Goal: Complete application form: Complete application form

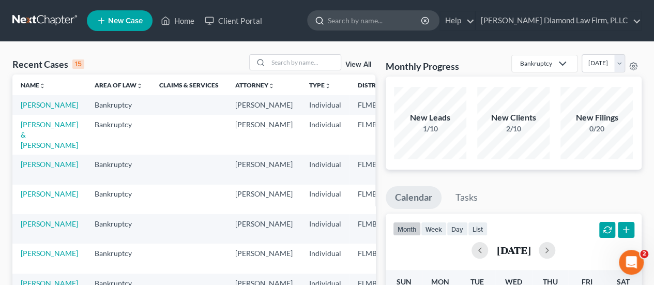
click at [423, 21] on input "search" at bounding box center [375, 20] width 95 height 19
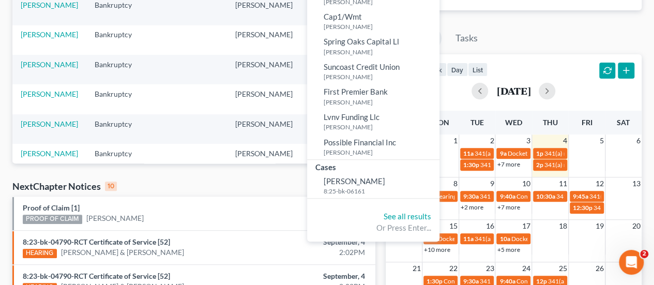
scroll to position [103, 0]
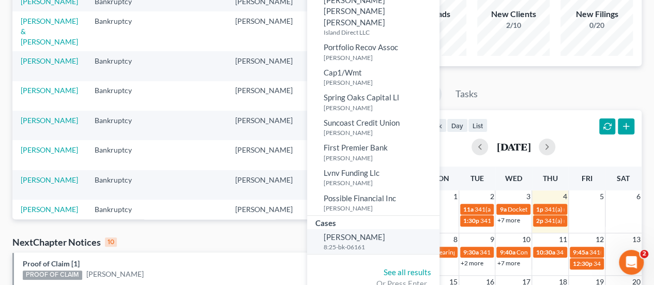
type input "quinon"
click at [381, 229] on link "Quinones, Daniel 8:25-bk-06161" at bounding box center [373, 241] width 132 height 25
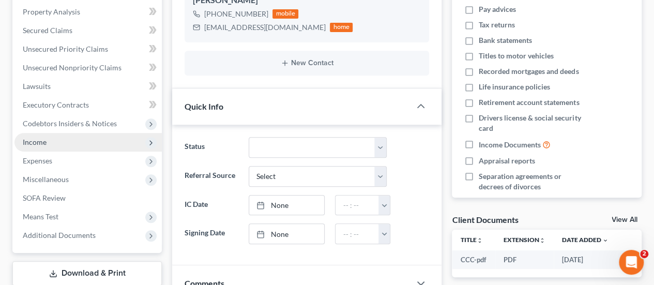
scroll to position [207, 0]
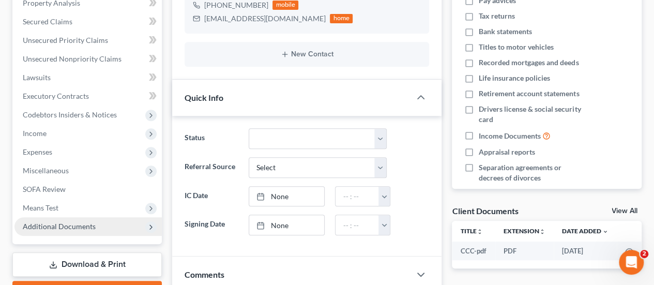
click at [74, 231] on span "Additional Documents" at bounding box center [87, 226] width 147 height 19
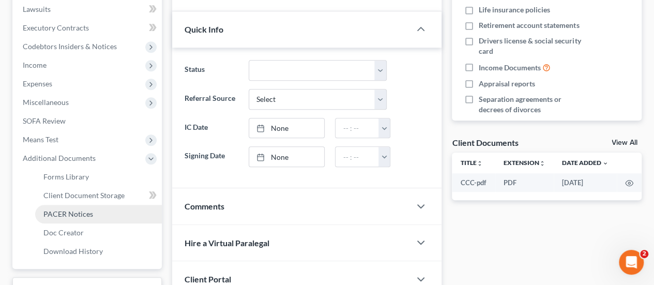
scroll to position [310, 0]
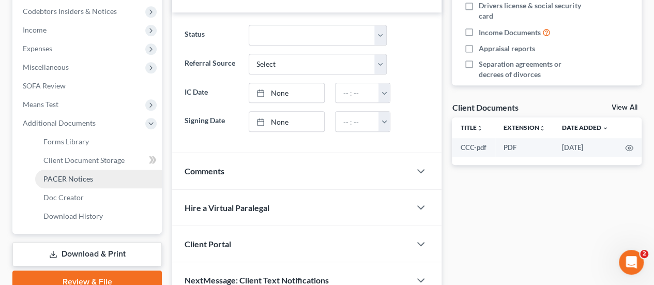
click at [73, 182] on span "PACER Notices" at bounding box center [68, 178] width 50 height 9
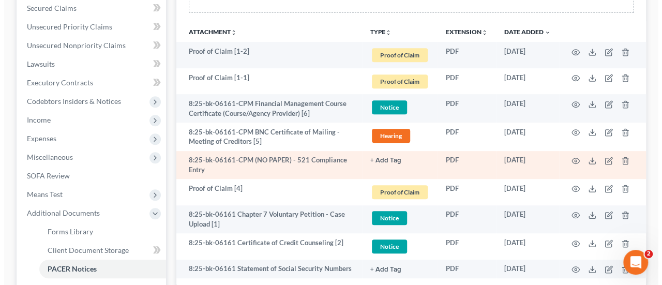
scroll to position [207, 0]
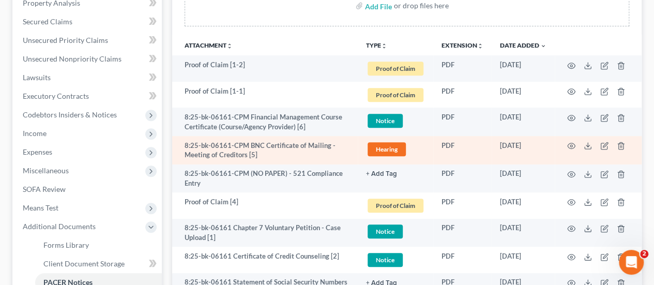
click at [563, 141] on td at bounding box center [598, 150] width 87 height 28
click at [569, 142] on icon "button" at bounding box center [571, 146] width 8 height 8
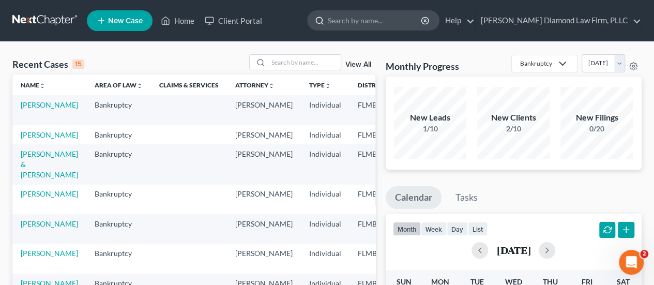
click at [369, 22] on input "search" at bounding box center [375, 20] width 95 height 19
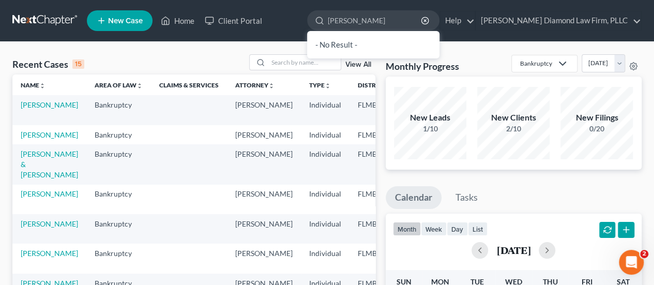
type input "[PERSON_NAME]"
click at [126, 18] on span "New Case" at bounding box center [125, 21] width 35 height 8
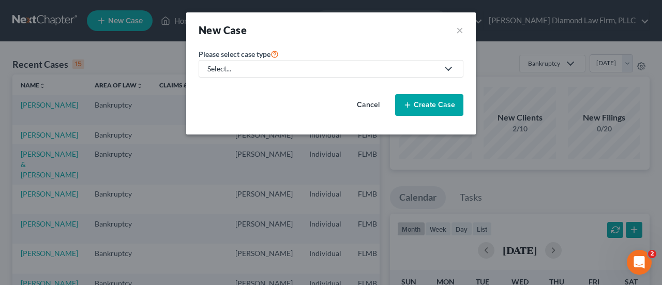
drag, startPoint x: 255, startPoint y: 72, endPoint x: 257, endPoint y: 84, distance: 12.6
click at [255, 72] on div "Select..." at bounding box center [322, 69] width 231 height 10
click at [231, 93] on div "Bankruptcy" at bounding box center [229, 89] width 43 height 10
select select "15"
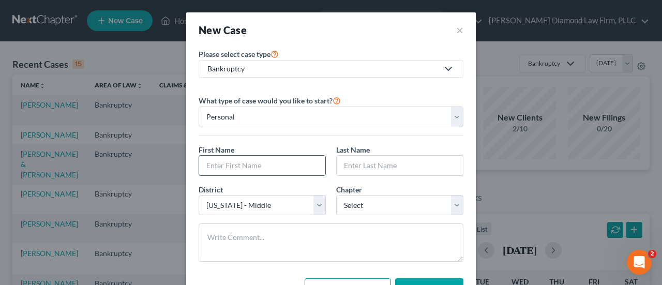
click at [254, 158] on input "text" at bounding box center [262, 166] width 126 height 20
type input "[PERSON_NAME]"
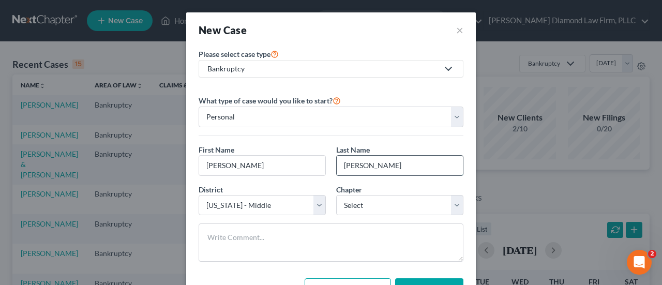
type input "[PERSON_NAME]"
drag, startPoint x: 375, startPoint y: 206, endPoint x: 377, endPoint y: 213, distance: 6.5
click at [375, 206] on select "Select 7 11 12 13" at bounding box center [399, 205] width 127 height 21
select select "0"
click at [336, 195] on select "Select 7 11 12 13" at bounding box center [399, 205] width 127 height 21
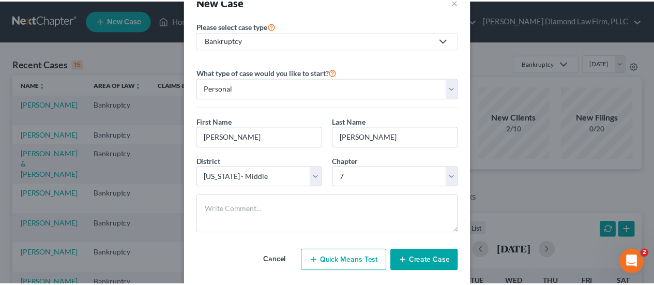
scroll to position [43, 0]
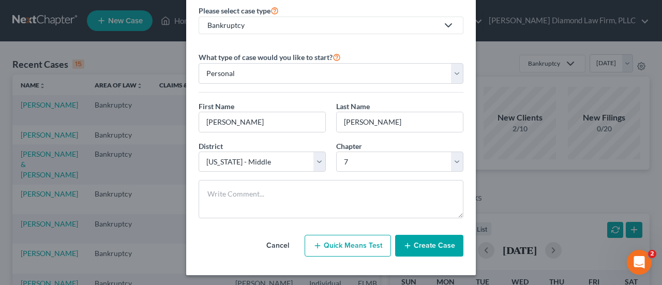
drag, startPoint x: 408, startPoint y: 244, endPoint x: 413, endPoint y: 246, distance: 5.6
click at [408, 244] on icon "button" at bounding box center [407, 246] width 8 height 8
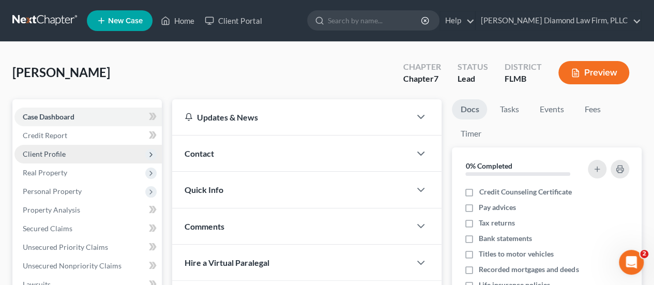
click at [71, 153] on span "Client Profile" at bounding box center [87, 154] width 147 height 19
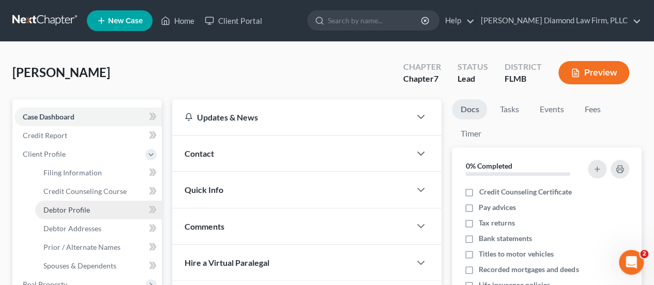
click at [95, 216] on link "Debtor Profile" at bounding box center [98, 210] width 127 height 19
select select "0"
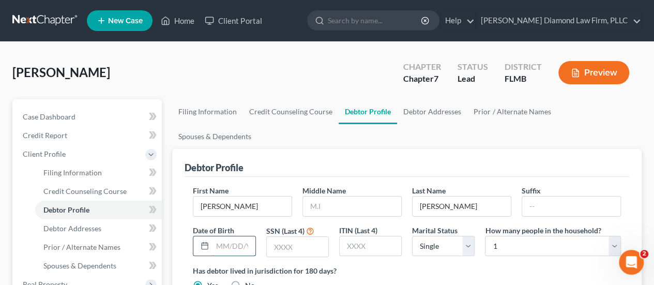
click at [227, 236] on input "text" at bounding box center [234, 246] width 42 height 20
click at [417, 27] on input "search" at bounding box center [375, 20] width 95 height 19
type input "[PERSON_NAME]"
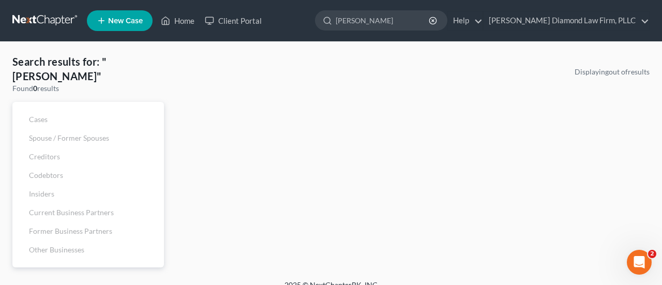
drag, startPoint x: 418, startPoint y: 17, endPoint x: 326, endPoint y: 20, distance: 92.1
click at [321, 30] on ul "New Case Home Client Portal [PERSON_NAME] - No Result - See all results Or Pres…" at bounding box center [368, 20] width 563 height 27
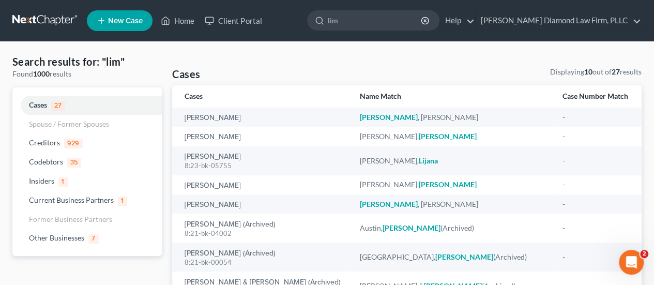
drag, startPoint x: 384, startPoint y: 25, endPoint x: 317, endPoint y: 19, distance: 67.5
click at [318, 19] on ul "New Case Home Client Portal [PERSON_NAME] - No Result - See all results Or Pres…" at bounding box center [364, 20] width 555 height 27
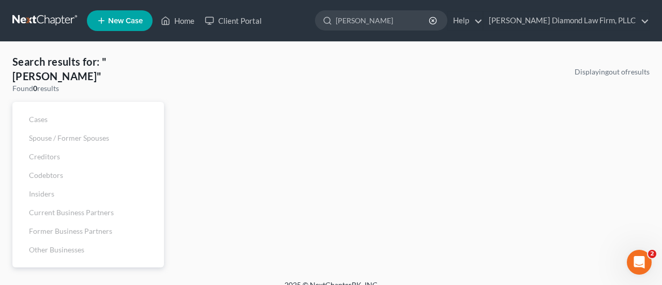
drag, startPoint x: 417, startPoint y: 18, endPoint x: 289, endPoint y: 26, distance: 128.0
click at [289, 26] on ul "New Case Home Client Portal [PERSON_NAME] - No Result - See all results Or Pres…" at bounding box center [368, 20] width 563 height 27
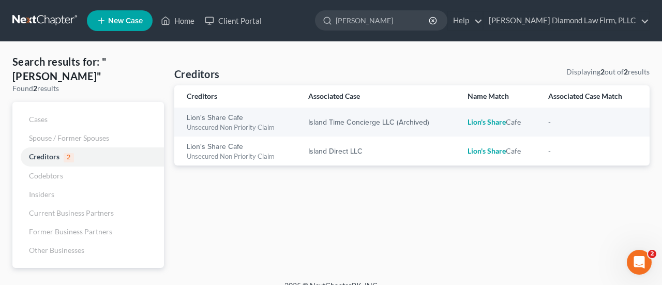
type input "[PERSON_NAME]"
click at [120, 18] on span "New Case" at bounding box center [125, 21] width 35 height 8
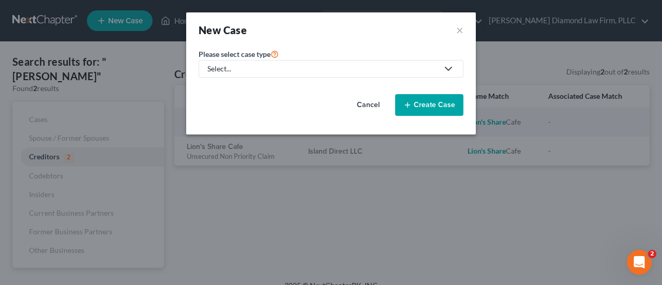
click at [265, 73] on div "Select..." at bounding box center [322, 69] width 231 height 10
click at [244, 94] on div "Bankruptcy" at bounding box center [229, 89] width 43 height 10
select select "15"
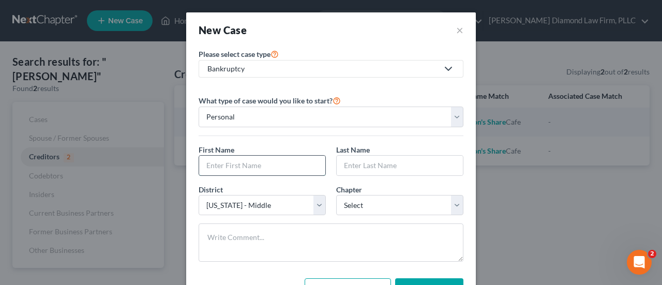
click at [233, 165] on input "text" at bounding box center [262, 166] width 126 height 20
type input "[PERSON_NAME]"
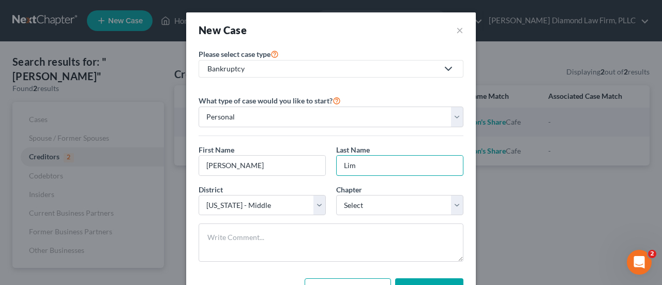
type input "Lim"
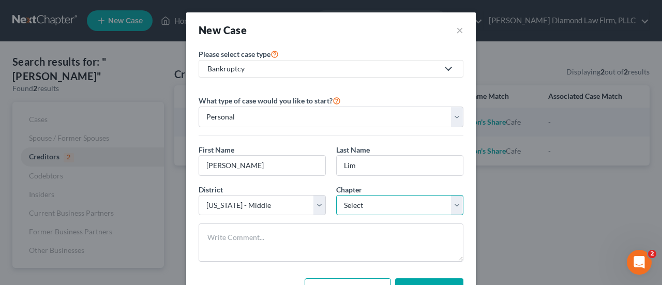
click at [425, 208] on select "Select 7 11 12 13" at bounding box center [399, 205] width 127 height 21
select select "0"
click at [336, 195] on select "Select 7 11 12 13" at bounding box center [399, 205] width 127 height 21
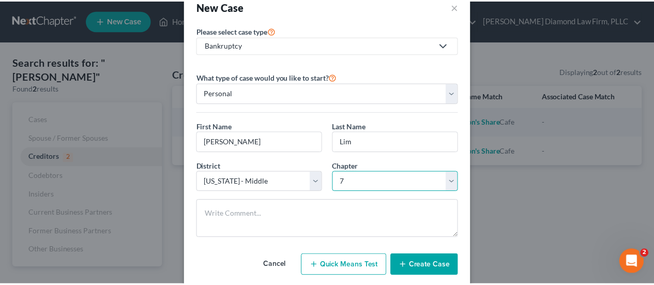
scroll to position [43, 0]
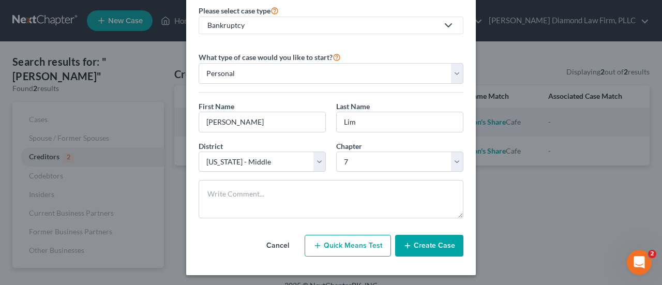
click at [426, 246] on button "Create Case" at bounding box center [429, 246] width 68 height 22
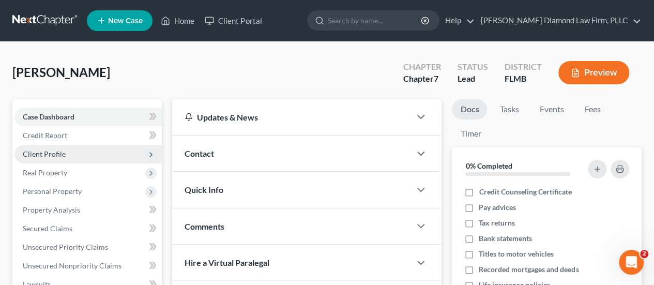
click at [59, 153] on span "Client Profile" at bounding box center [44, 153] width 43 height 9
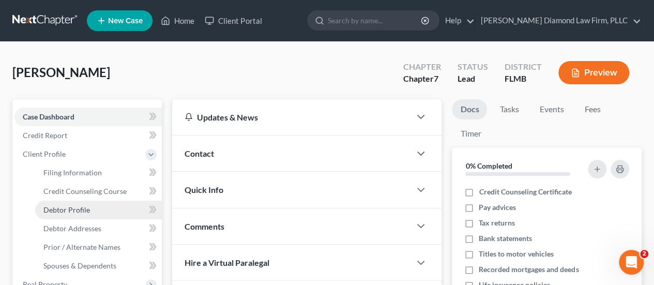
click at [100, 214] on link "Debtor Profile" at bounding box center [98, 210] width 127 height 19
select select "0"
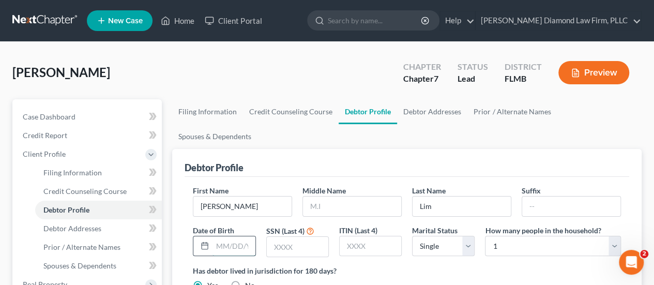
click at [224, 236] on input "text" at bounding box center [234, 246] width 42 height 20
type input "[DATE]"
type input "3066"
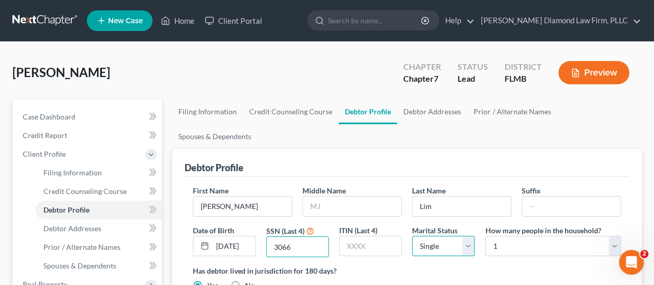
click at [445, 236] on select "Select Single Married Separated Divorced Widowed" at bounding box center [443, 246] width 63 height 21
select select "1"
click at [412, 236] on select "Select Single Married Separated Divorced Widowed" at bounding box center [443, 246] width 63 height 21
click at [206, 115] on link "Filing Information" at bounding box center [207, 111] width 71 height 25
select select "1"
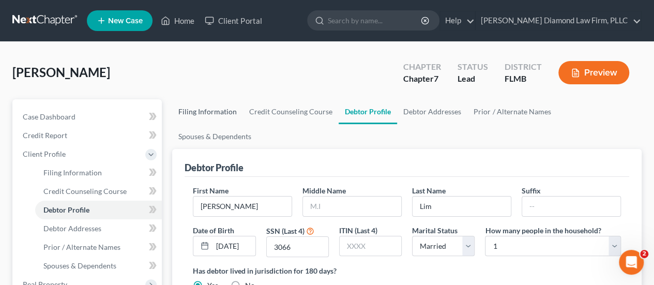
select select "0"
select select "15"
select select "9"
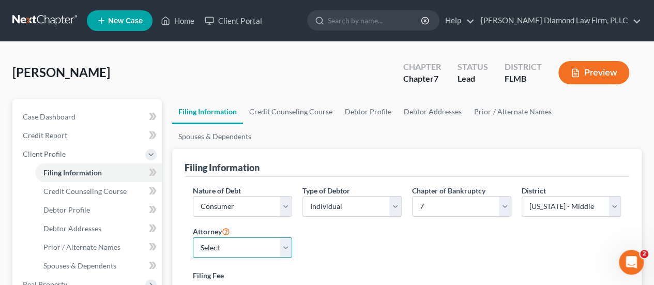
drag, startPoint x: 204, startPoint y: 228, endPoint x: 209, endPoint y: 231, distance: 5.8
click at [204, 237] on select "Select [PERSON_NAME] - FLMB [PERSON_NAME] - FLSB [PERSON_NAME] - FLNB" at bounding box center [242, 247] width 99 height 21
select select "0"
click at [193, 237] on select "Select [PERSON_NAME] - FLMB [PERSON_NAME] - FLSB [PERSON_NAME] - FLNB" at bounding box center [242, 247] width 99 height 21
click at [329, 196] on select "Select Individual Joint" at bounding box center [352, 206] width 99 height 21
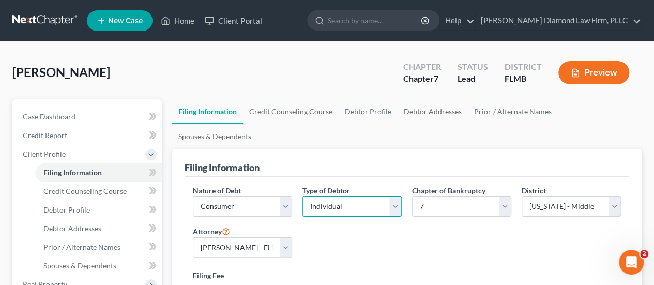
select select "1"
click at [303, 196] on select "Select Individual Joint" at bounding box center [352, 206] width 99 height 21
click at [435, 107] on link "Debtor Addresses" at bounding box center [433, 111] width 70 height 25
select select "0"
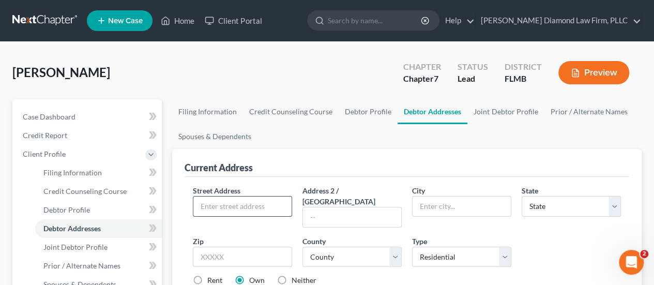
click at [260, 203] on input "text" at bounding box center [242, 207] width 98 height 20
type input "[STREET_ADDRESS]"
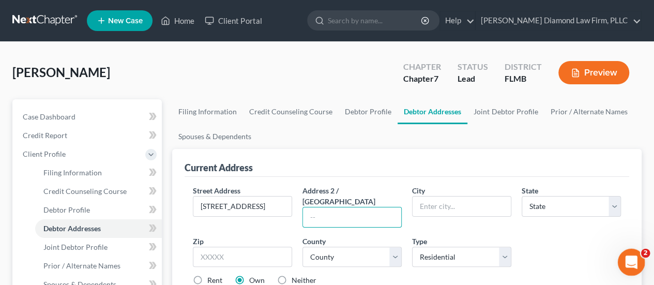
scroll to position [0, 0]
type input "Unit 707"
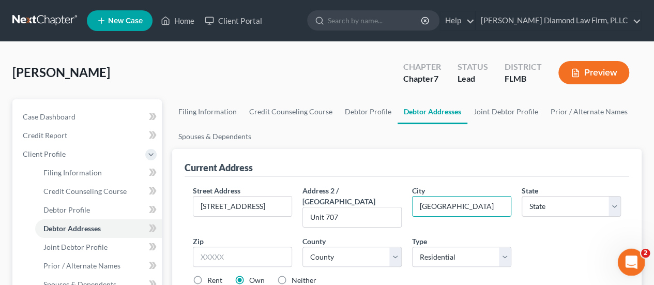
type input "[GEOGRAPHIC_DATA]"
select select "9"
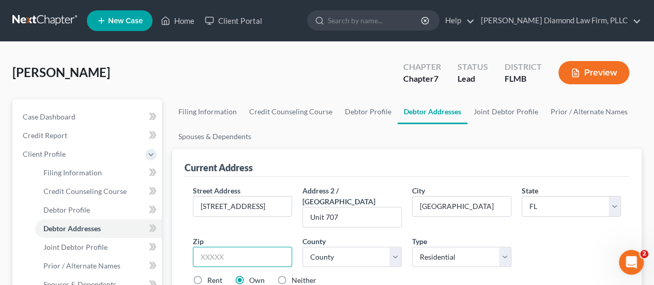
drag, startPoint x: 253, startPoint y: 241, endPoint x: 491, endPoint y: 262, distance: 238.8
click at [253, 247] on input "text" at bounding box center [242, 257] width 99 height 21
type input "32244"
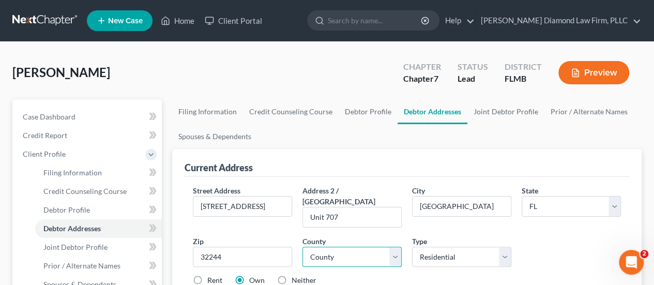
type input "[GEOGRAPHIC_DATA]"
click at [369, 247] on select "County [GEOGRAPHIC_DATA] [GEOGRAPHIC_DATA] [GEOGRAPHIC_DATA] [GEOGRAPHIC_DATA] …" at bounding box center [352, 257] width 99 height 21
select select "14"
click at [303, 247] on select "County [GEOGRAPHIC_DATA] [GEOGRAPHIC_DATA] [GEOGRAPHIC_DATA] [GEOGRAPHIC_DATA] …" at bounding box center [352, 257] width 99 height 21
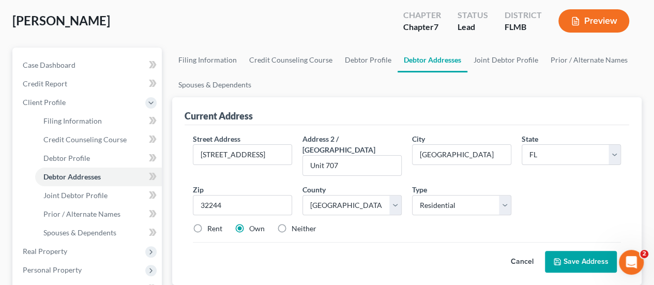
click at [584, 251] on button "Save Address" at bounding box center [581, 262] width 72 height 22
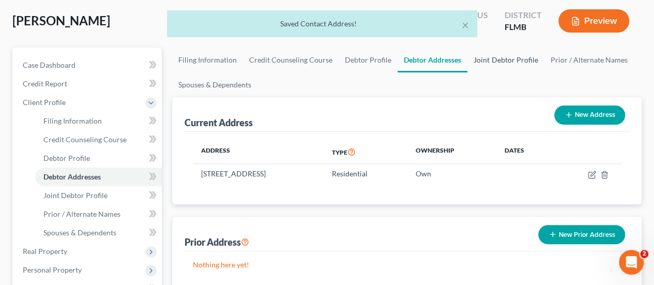
click at [516, 59] on link "Joint Debtor Profile" at bounding box center [506, 60] width 77 height 25
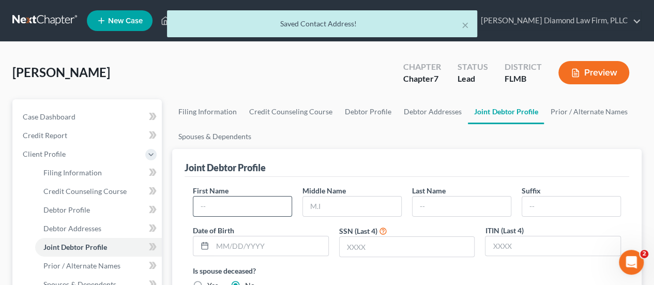
click at [254, 204] on input "text" at bounding box center [242, 207] width 98 height 20
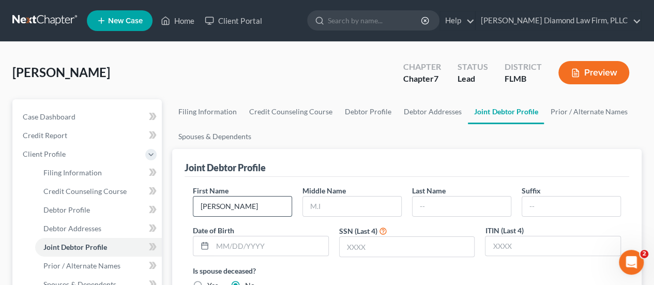
type input "[PERSON_NAME]"
type input "Lim"
drag, startPoint x: 389, startPoint y: 240, endPoint x: 419, endPoint y: 245, distance: 30.4
click at [389, 240] on input "text" at bounding box center [407, 247] width 135 height 20
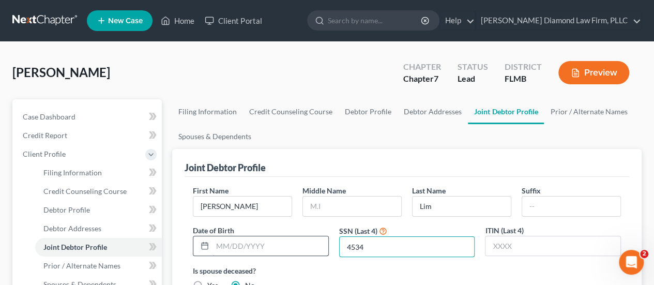
type input "4534"
click at [255, 242] on input "text" at bounding box center [271, 246] width 116 height 20
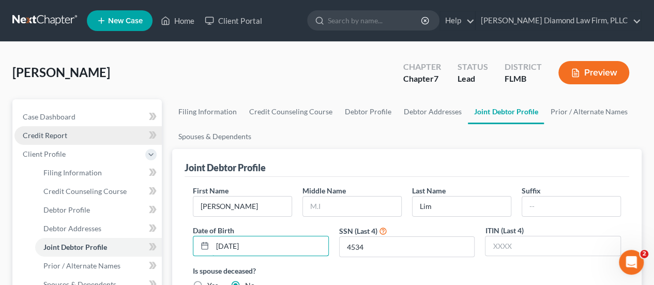
type input "[DATE]"
click at [123, 132] on link "Credit Report" at bounding box center [87, 135] width 147 height 19
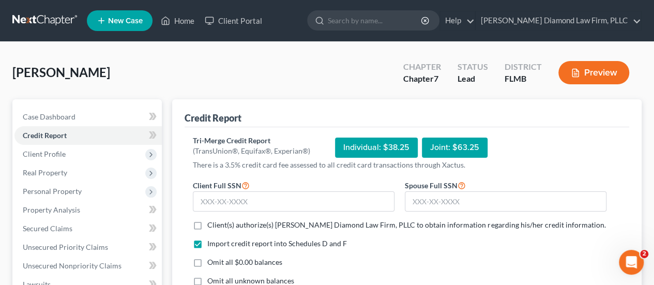
click at [223, 223] on span "Client(s) authorize(s) [PERSON_NAME] Diamond Law Firm, PLLC to obtain informati…" at bounding box center [406, 224] width 398 height 9
click at [218, 223] on input "Client(s) authorize(s) [PERSON_NAME] Diamond Law Firm, PLLC to obtain informati…" at bounding box center [215, 223] width 7 height 7
checkbox input "true"
click at [228, 282] on span "Omit all unknown balances" at bounding box center [250, 280] width 87 height 9
click at [218, 282] on input "Omit all unknown balances" at bounding box center [215, 279] width 7 height 7
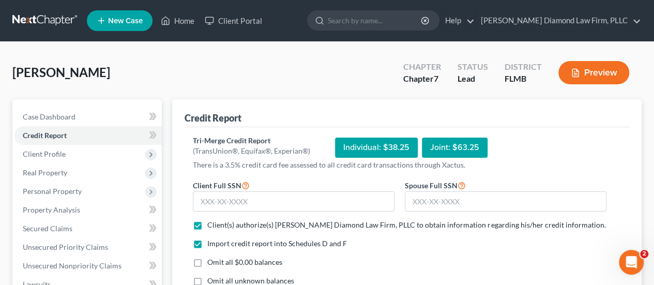
checkbox input "true"
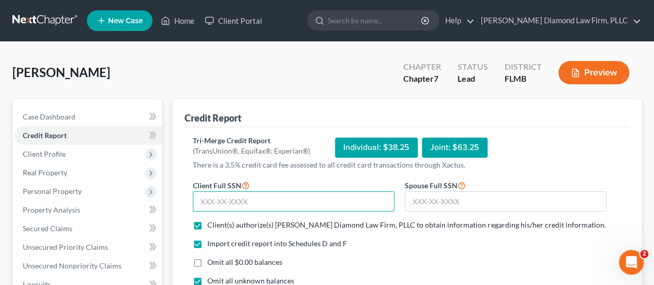
click at [231, 199] on input "text" at bounding box center [294, 201] width 202 height 21
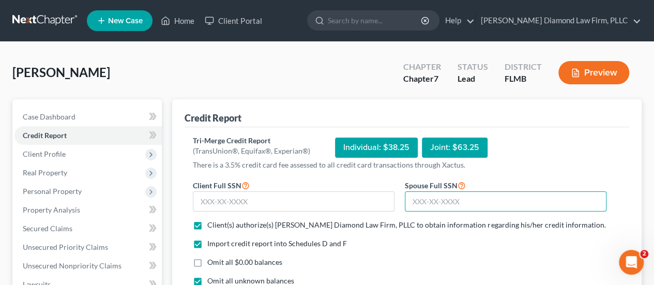
click at [453, 201] on input "text" at bounding box center [506, 201] width 202 height 21
paste input "594-47-4534"
type input "594-47-4534"
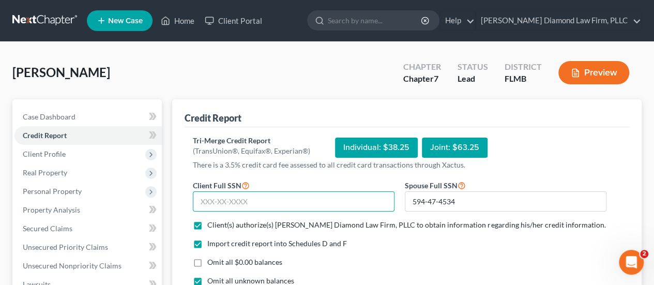
drag, startPoint x: 306, startPoint y: 199, endPoint x: 312, endPoint y: 200, distance: 5.8
click at [307, 199] on input "text" at bounding box center [294, 201] width 202 height 21
paste input "590-78-9871"
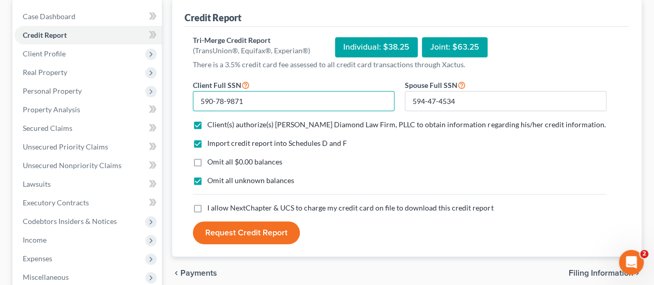
scroll to position [103, 0]
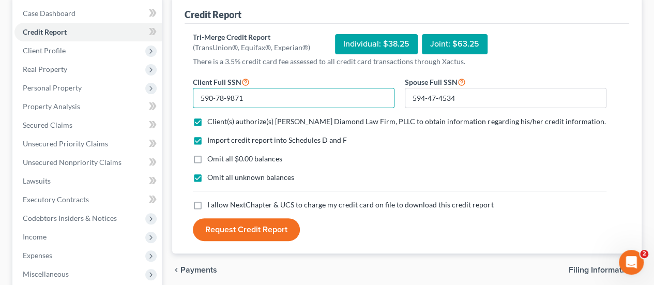
type input "590-78-9871"
click at [241, 229] on button "Request Credit Report" at bounding box center [246, 229] width 107 height 23
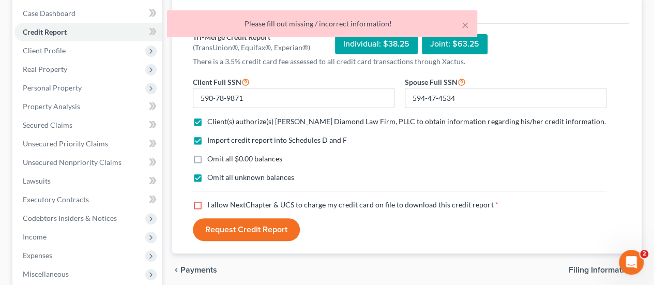
click at [259, 206] on span "I allow NextChapter & UCS to charge my credit card on file to download this cre…" at bounding box center [350, 204] width 286 height 9
click at [218, 206] on input "I allow NextChapter & UCS to charge my credit card on file to download this cre…" at bounding box center [215, 203] width 7 height 7
checkbox input "true"
drag, startPoint x: 258, startPoint y: 228, endPoint x: 277, endPoint y: 239, distance: 22.3
click at [258, 228] on button "Request Credit Report" at bounding box center [246, 229] width 107 height 23
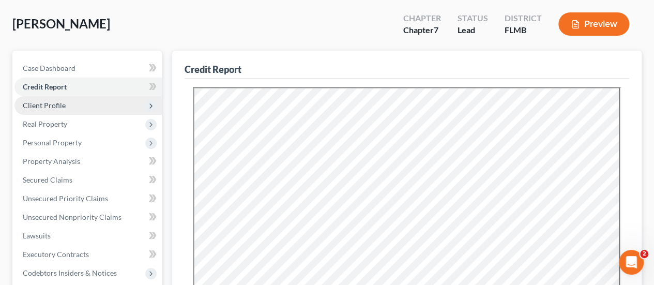
scroll to position [0, 0]
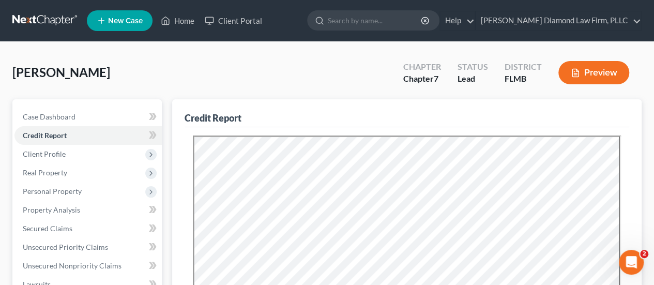
drag, startPoint x: 29, startPoint y: 73, endPoint x: 42, endPoint y: 66, distance: 14.8
click at [29, 73] on span "[PERSON_NAME]" at bounding box center [61, 72] width 98 height 15
click at [66, 13] on link at bounding box center [45, 20] width 66 height 19
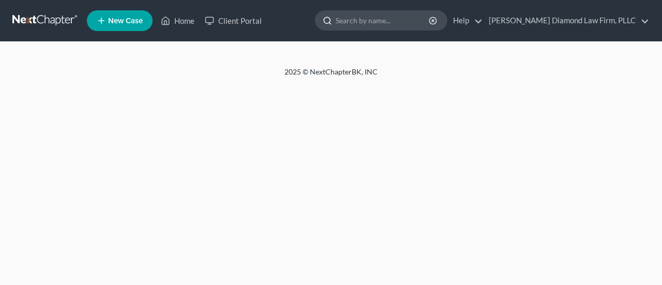
click at [390, 22] on input "search" at bounding box center [383, 20] width 95 height 19
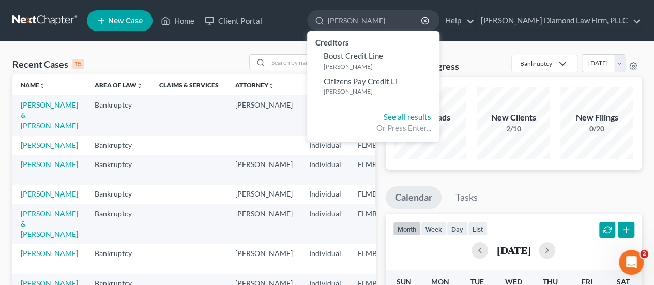
type input "cruz lindsey"
click at [114, 13] on link "New Case" at bounding box center [120, 20] width 66 height 21
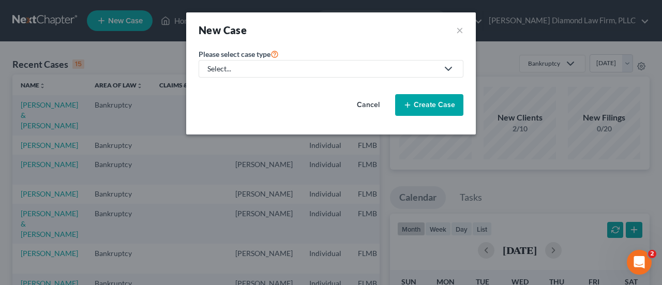
click at [277, 71] on div "Select..." at bounding box center [322, 69] width 231 height 10
click at [240, 88] on div "Bankruptcy" at bounding box center [229, 89] width 43 height 10
select select "15"
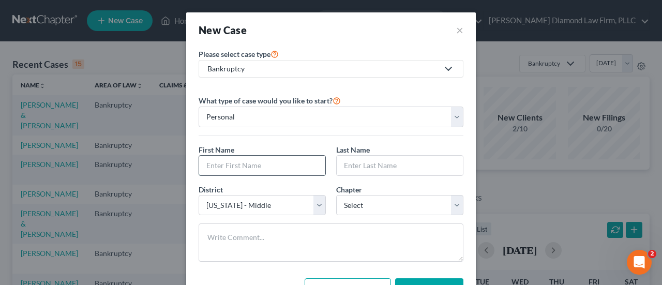
click at [237, 168] on input "text" at bounding box center [262, 166] width 126 height 20
type input "Lindsey"
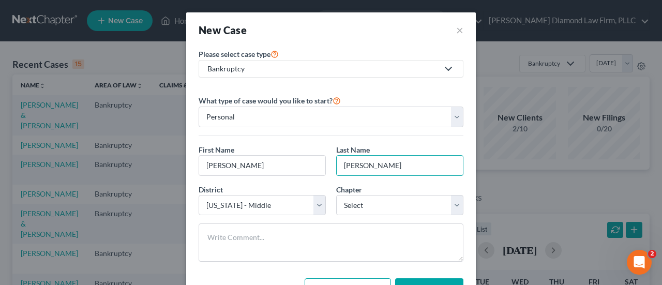
type input "Cruz"
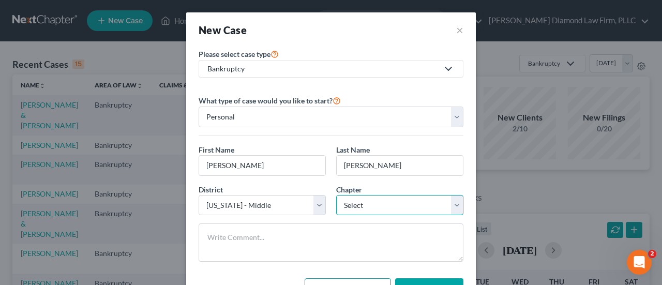
click at [352, 201] on select "Select 7 11 12 13" at bounding box center [399, 205] width 127 height 21
select select "0"
click at [336, 195] on select "Select 7 11 12 13" at bounding box center [399, 205] width 127 height 21
click at [431, 280] on button "Create Case" at bounding box center [429, 289] width 68 height 22
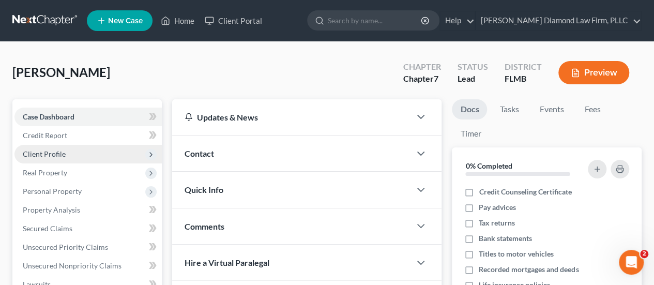
drag, startPoint x: 66, startPoint y: 155, endPoint x: 85, endPoint y: 158, distance: 19.5
click at [66, 155] on span "Client Profile" at bounding box center [87, 154] width 147 height 19
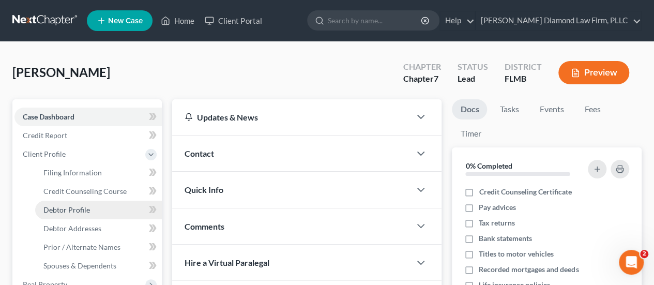
click at [97, 208] on link "Debtor Profile" at bounding box center [98, 210] width 127 height 19
select select "0"
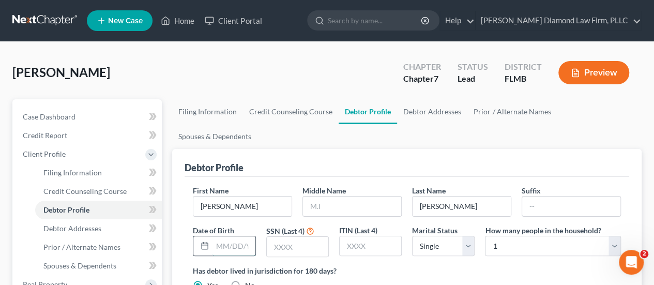
click at [238, 236] on input "text" at bounding box center [234, 246] width 42 height 20
type input "10/21/1983"
type input "0240"
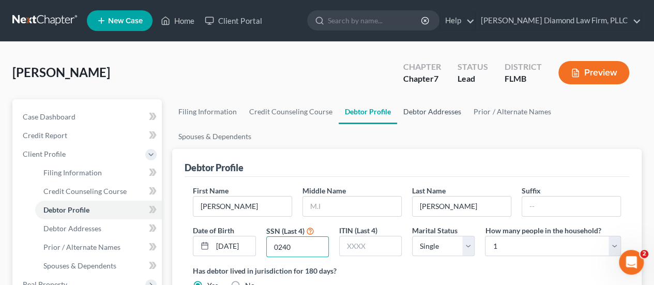
click at [445, 116] on link "Debtor Addresses" at bounding box center [432, 111] width 70 height 25
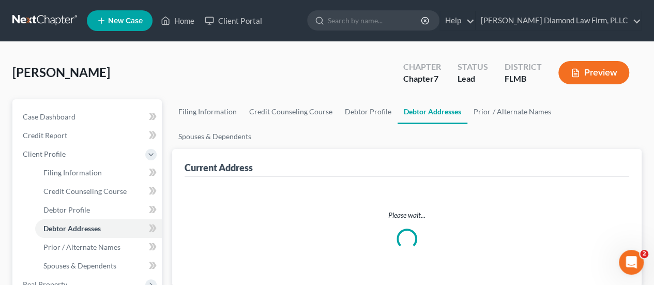
select select "0"
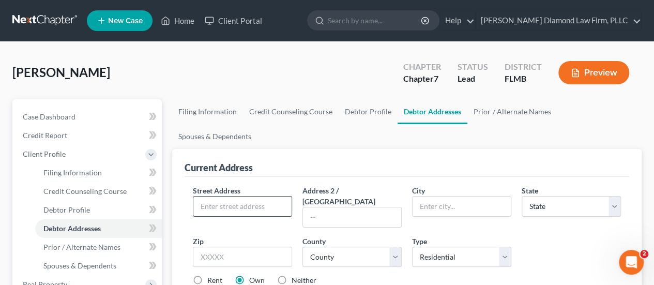
click at [235, 197] on input "text" at bounding box center [242, 207] width 98 height 20
type input "13309 Copperleaf Way"
type input "Clermont"
select select "9"
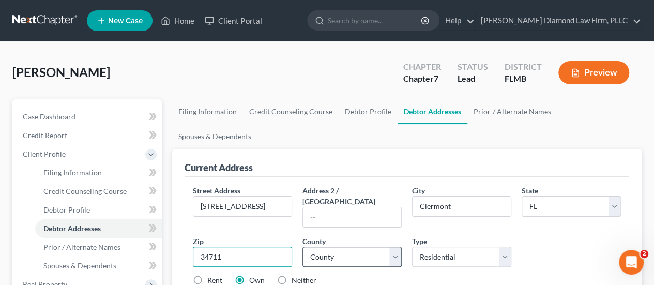
type input "34711"
click at [342, 247] on select "County [GEOGRAPHIC_DATA] [GEOGRAPHIC_DATA] [GEOGRAPHIC_DATA] [GEOGRAPHIC_DATA] …" at bounding box center [352, 257] width 99 height 21
select select "33"
click at [303, 247] on select "County [GEOGRAPHIC_DATA] [GEOGRAPHIC_DATA] [GEOGRAPHIC_DATA] [GEOGRAPHIC_DATA] …" at bounding box center [352, 257] width 99 height 21
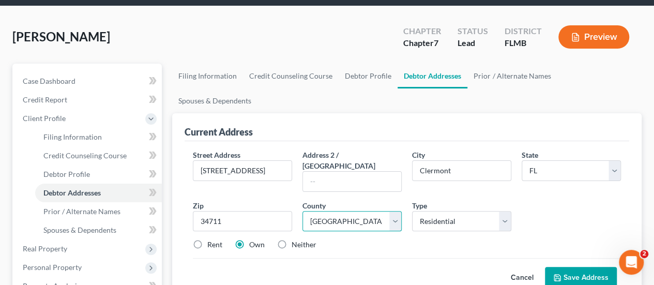
scroll to position [52, 0]
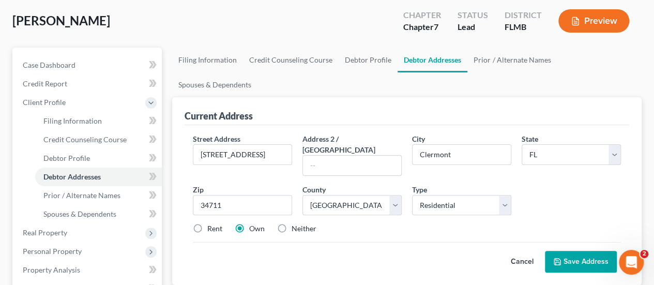
click at [207, 223] on label "Rent" at bounding box center [214, 228] width 15 height 10
click at [212, 223] on input "Rent" at bounding box center [215, 226] width 7 height 7
radio input "true"
click at [586, 251] on button "Save Address" at bounding box center [581, 262] width 72 height 22
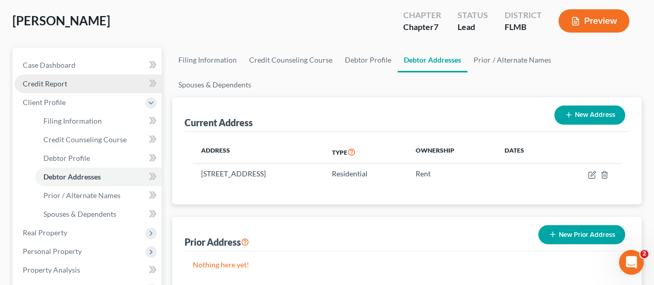
drag, startPoint x: 64, startPoint y: 83, endPoint x: 100, endPoint y: 89, distance: 36.2
click at [64, 83] on span "Credit Report" at bounding box center [45, 83] width 44 height 9
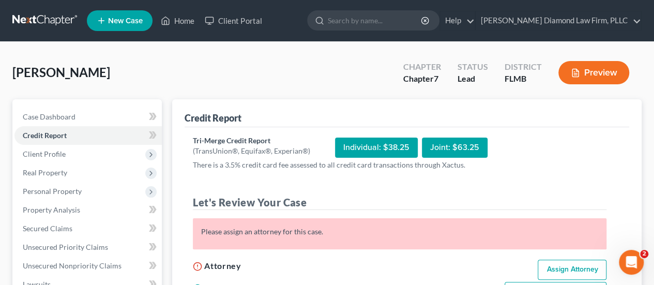
scroll to position [52, 0]
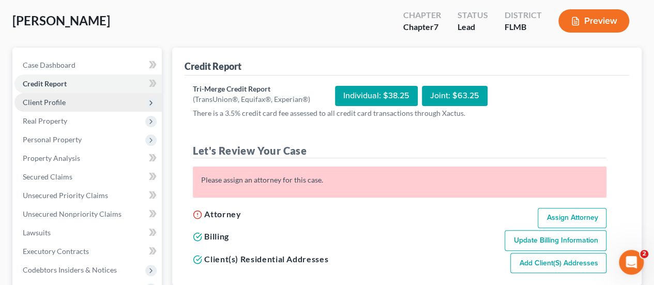
click at [50, 104] on span "Client Profile" at bounding box center [44, 102] width 43 height 9
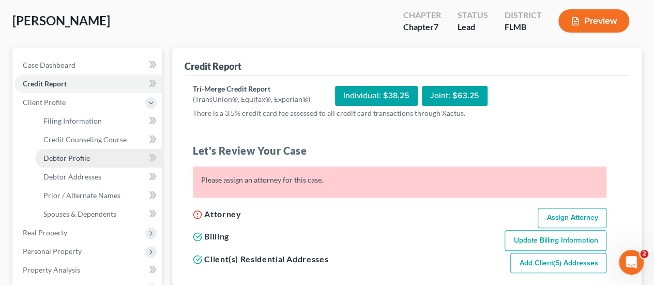
click at [79, 159] on span "Debtor Profile" at bounding box center [66, 158] width 47 height 9
select select "0"
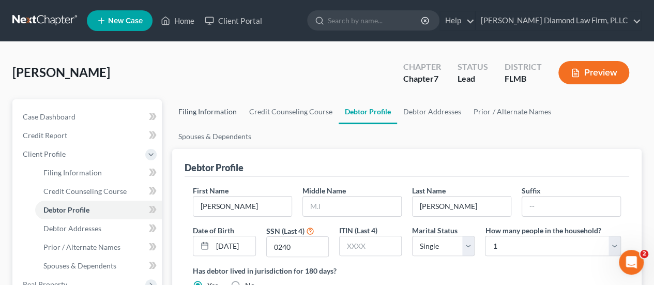
click at [213, 115] on link "Filing Information" at bounding box center [207, 111] width 71 height 25
select select "1"
select select "0"
select select "15"
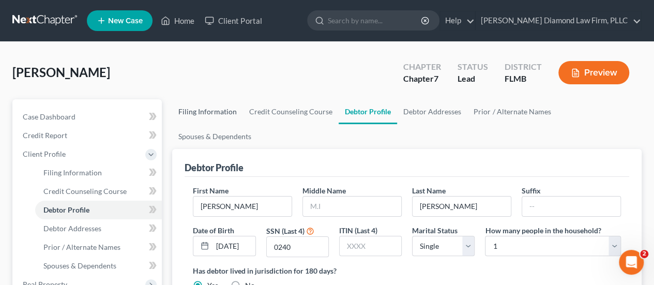
select select "9"
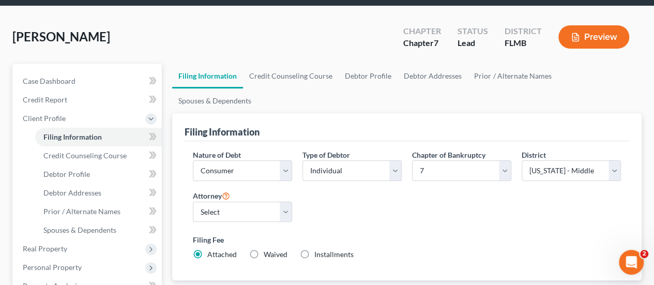
scroll to position [52, 0]
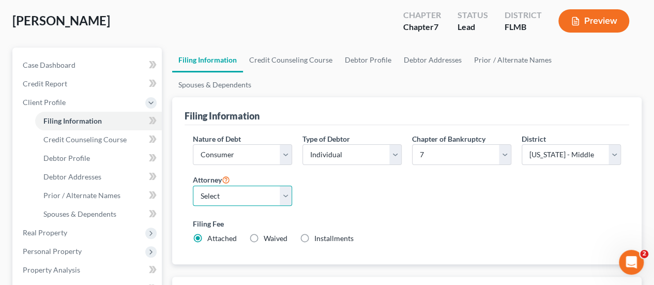
click at [230, 186] on select "Select [PERSON_NAME] - FLMB [PERSON_NAME] - FLSB [PERSON_NAME] - FLNB" at bounding box center [242, 196] width 99 height 21
drag, startPoint x: 236, startPoint y: 168, endPoint x: 238, endPoint y: 176, distance: 8.0
click at [236, 186] on select "Select [PERSON_NAME] - FLMB [PERSON_NAME] - FLSB [PERSON_NAME] - FLNB" at bounding box center [242, 196] width 99 height 21
select select "0"
click at [193, 186] on select "Select [PERSON_NAME] - FLMB [PERSON_NAME] - FLSB [PERSON_NAME] - FLNB" at bounding box center [242, 196] width 99 height 21
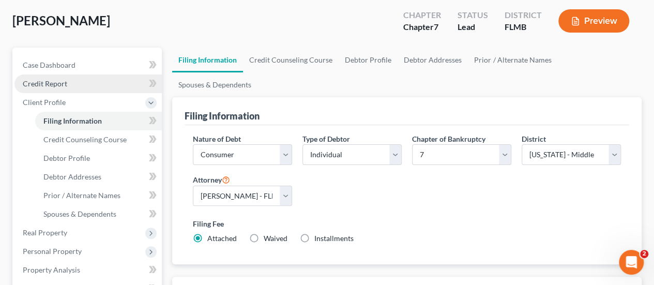
click at [66, 87] on link "Credit Report" at bounding box center [87, 83] width 147 height 19
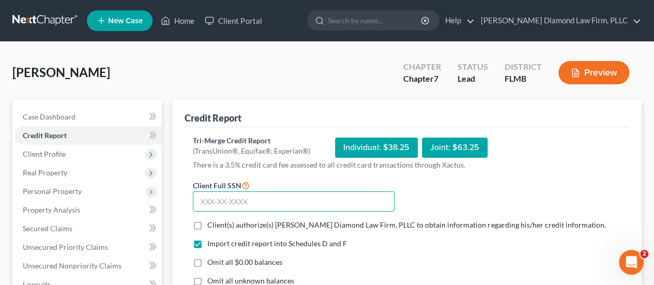
click at [289, 197] on input "text" at bounding box center [294, 201] width 202 height 21
drag, startPoint x: 310, startPoint y: 200, endPoint x: 497, endPoint y: 212, distance: 187.0
click at [310, 200] on input "text" at bounding box center [294, 201] width 202 height 21
type input "073-68-0240"
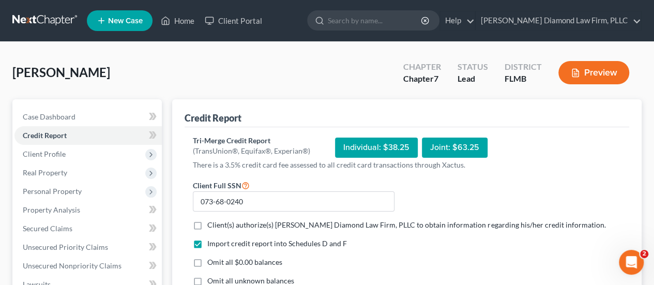
click at [419, 229] on label "Client(s) authorize(s) [PERSON_NAME] Diamond Law Firm, PLLC to obtain informati…" at bounding box center [406, 225] width 398 height 10
click at [218, 227] on input "Client(s) authorize(s) [PERSON_NAME] Diamond Law Firm, PLLC to obtain informati…" at bounding box center [215, 223] width 7 height 7
checkbox input "true"
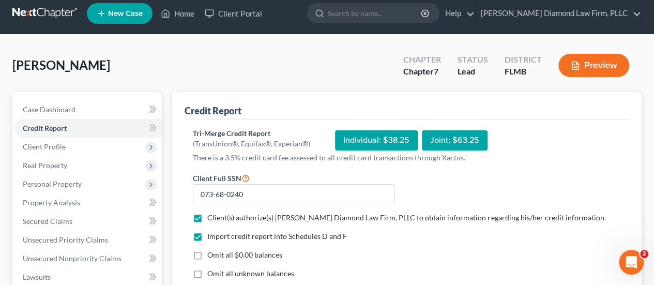
scroll to position [103, 0]
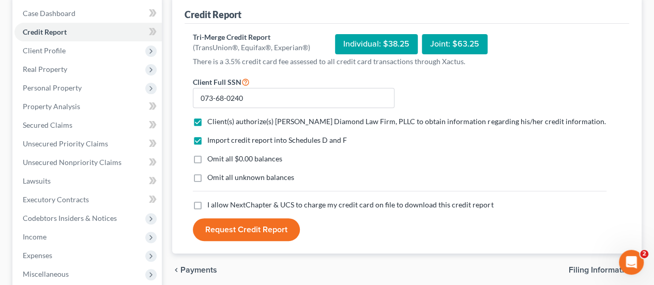
click at [270, 206] on span "I allow NextChapter & UCS to charge my credit card on file to download this cre…" at bounding box center [350, 204] width 286 height 9
click at [218, 206] on input "I allow NextChapter & UCS to charge my credit card on file to download this cre…" at bounding box center [215, 203] width 7 height 7
checkbox input "true"
drag, startPoint x: 262, startPoint y: 224, endPoint x: 330, endPoint y: 233, distance: 69.3
click at [261, 224] on button "Request Credit Report" at bounding box center [246, 229] width 107 height 23
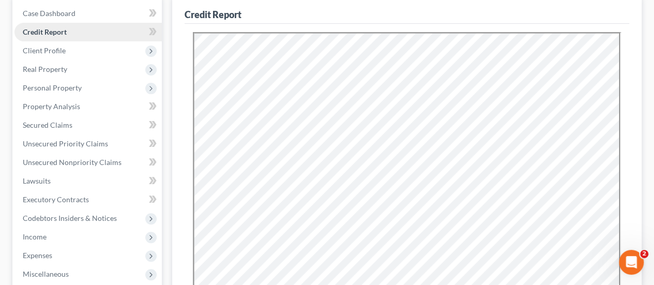
scroll to position [0, 0]
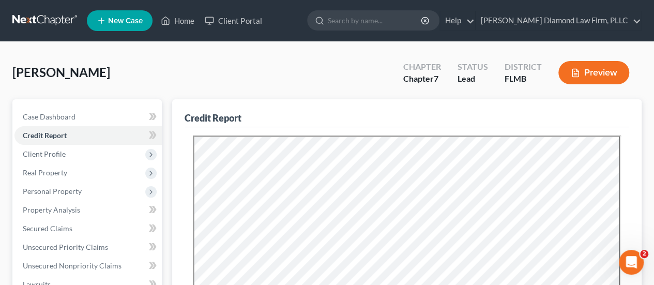
click at [110, 14] on link "New Case" at bounding box center [120, 20] width 66 height 21
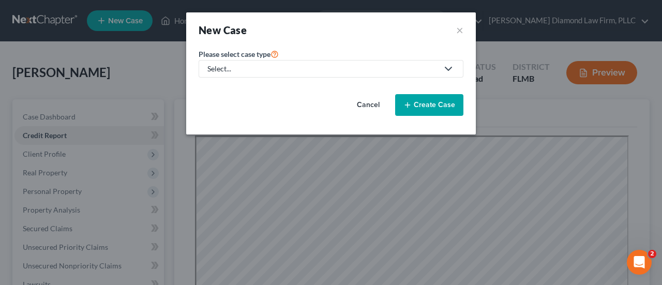
click at [265, 66] on div "Select..." at bounding box center [322, 69] width 231 height 10
click at [234, 89] on div "Bankruptcy" at bounding box center [229, 89] width 43 height 10
select select "15"
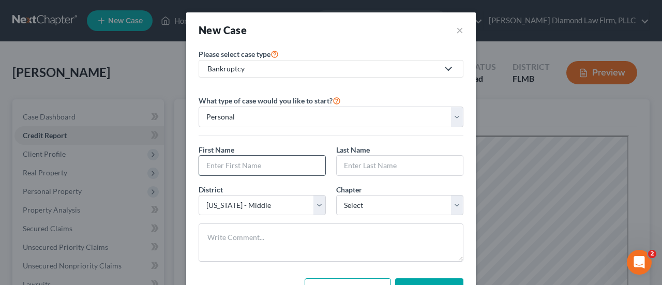
drag, startPoint x: 262, startPoint y: 165, endPoint x: 284, endPoint y: 168, distance: 22.5
click at [262, 165] on input "text" at bounding box center [262, 166] width 126 height 20
type input "Catherine"
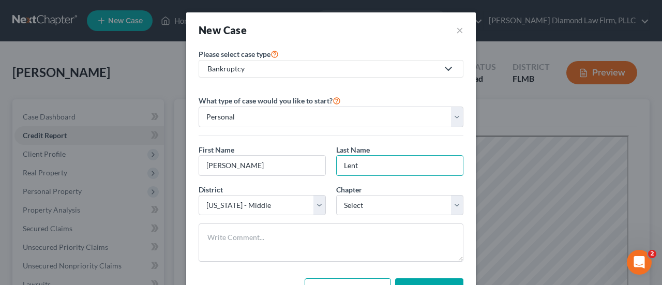
type input "Lent"
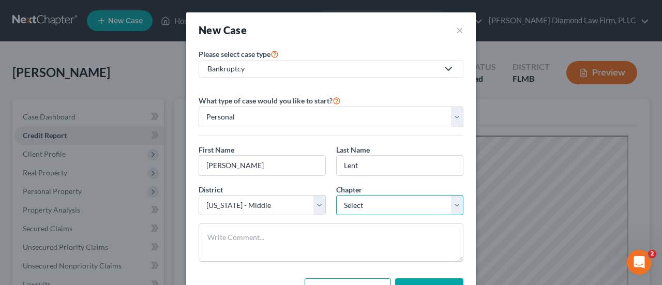
click at [382, 205] on select "Select 7 11 12 13" at bounding box center [399, 205] width 127 height 21
select select "0"
click at [336, 195] on select "Select 7 11 12 13" at bounding box center [399, 205] width 127 height 21
click at [420, 278] on button "Create Case" at bounding box center [429, 289] width 68 height 22
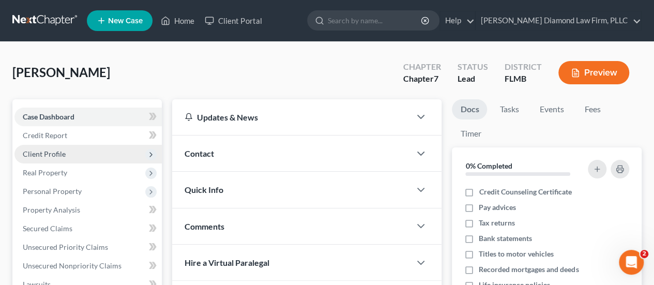
click at [66, 154] on span "Client Profile" at bounding box center [87, 154] width 147 height 19
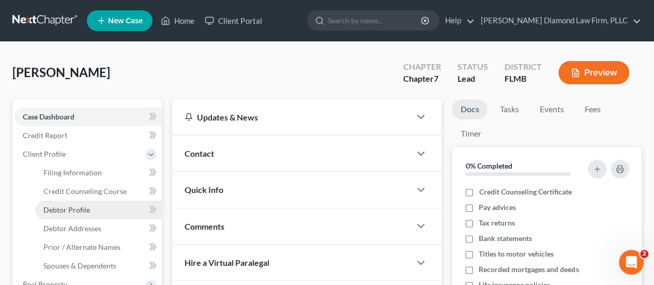
click at [99, 207] on link "Debtor Profile" at bounding box center [98, 210] width 127 height 19
select select "0"
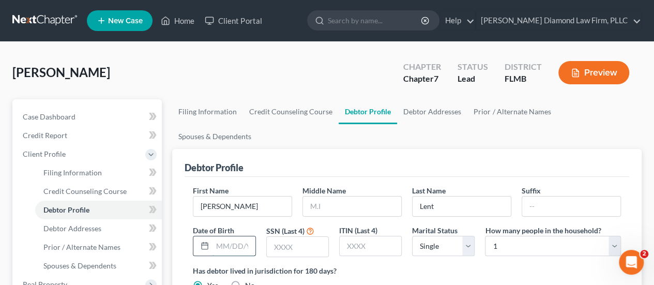
drag, startPoint x: 233, startPoint y: 221, endPoint x: 334, endPoint y: 235, distance: 101.8
click at [233, 236] on input "text" at bounding box center [234, 246] width 42 height 20
type input "10/14/1981"
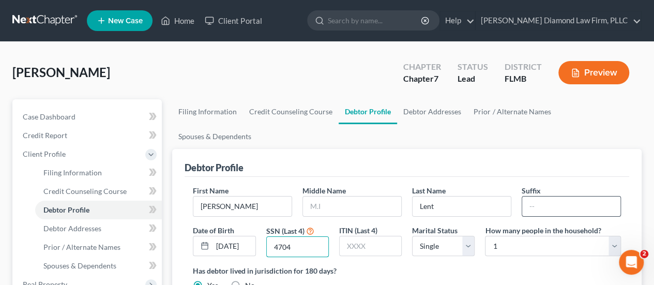
type input "4704"
click at [231, 113] on link "Filing Information" at bounding box center [207, 111] width 71 height 25
select select "1"
select select "0"
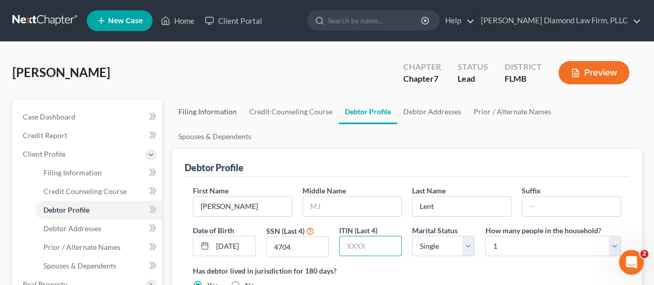
select select "15"
select select "9"
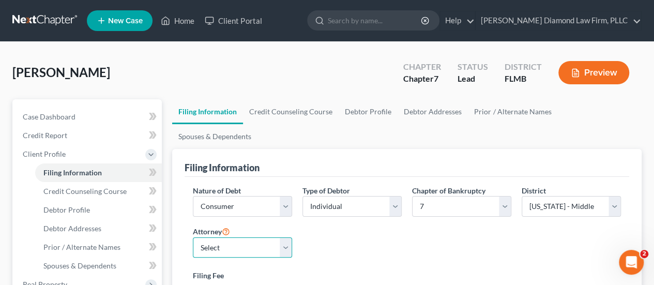
click at [242, 237] on select "Select [PERSON_NAME] - FLMB [PERSON_NAME] - FLSB [PERSON_NAME] - FLNB" at bounding box center [242, 247] width 99 height 21
select select "0"
click at [193, 237] on select "Select [PERSON_NAME] - FLMB [PERSON_NAME] - FLSB [PERSON_NAME] - FLNB" at bounding box center [242, 247] width 99 height 21
click at [386, 109] on link "Debtor Profile" at bounding box center [368, 111] width 59 height 25
select select "0"
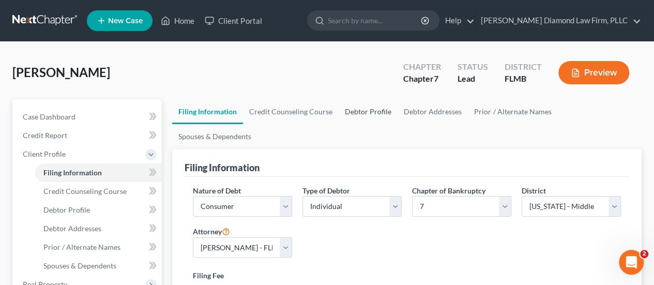
select select "0"
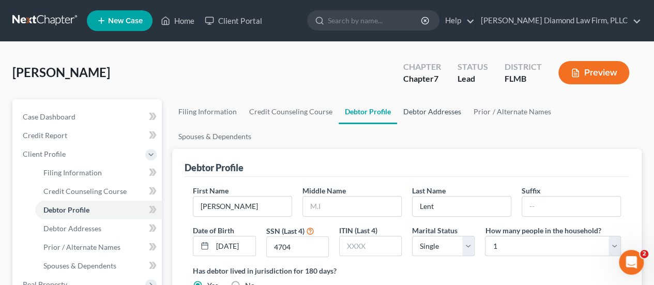
click at [421, 117] on link "Debtor Addresses" at bounding box center [432, 111] width 70 height 25
select select "0"
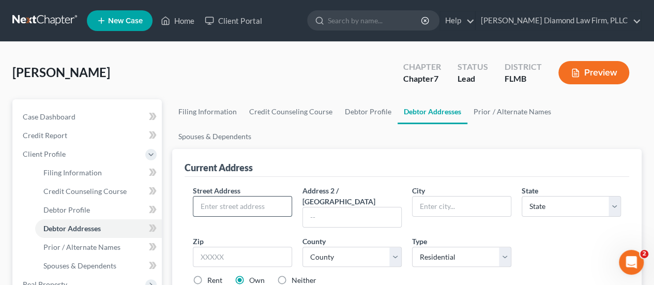
click at [240, 197] on input "text" at bounding box center [242, 207] width 98 height 20
type input "11800 Dr MLK Jr. St. North"
type input "Apt 2505"
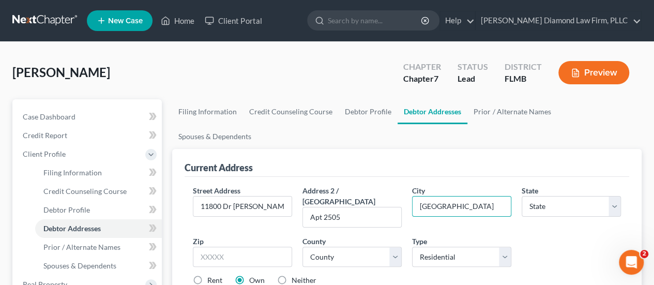
type input "St. Petersburg"
select select "9"
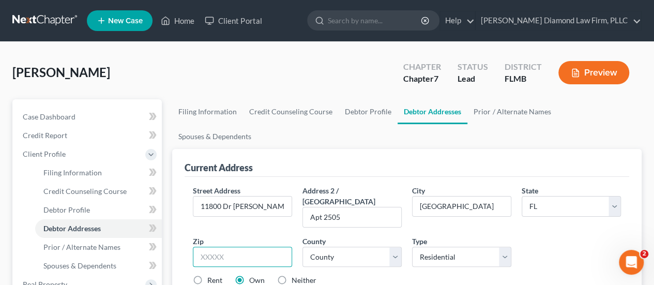
click at [230, 247] on input "text" at bounding box center [242, 257] width 99 height 21
type input "33716"
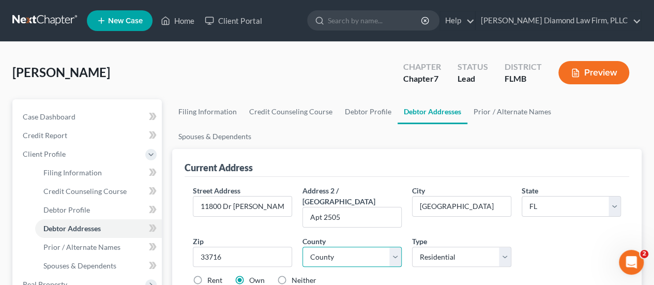
click at [326, 247] on select "County [GEOGRAPHIC_DATA] [GEOGRAPHIC_DATA] [GEOGRAPHIC_DATA] [GEOGRAPHIC_DATA] …" at bounding box center [352, 257] width 99 height 21
type input "Saint Petersburg"
select select "51"
click at [303, 247] on select "County [GEOGRAPHIC_DATA] [GEOGRAPHIC_DATA] [GEOGRAPHIC_DATA] [GEOGRAPHIC_DATA] …" at bounding box center [352, 257] width 99 height 21
click at [208, 275] on label "Rent" at bounding box center [214, 280] width 15 height 10
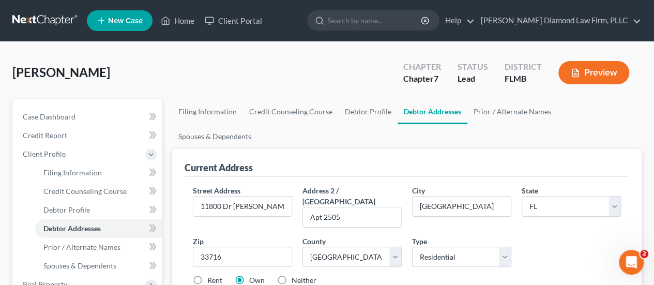
click at [212, 275] on input "Rent" at bounding box center [215, 278] width 7 height 7
radio input "true"
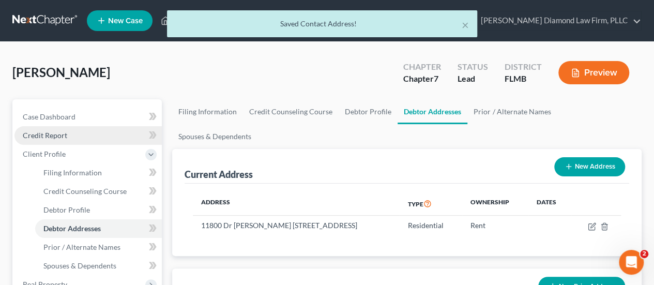
drag, startPoint x: 86, startPoint y: 133, endPoint x: 102, endPoint y: 135, distance: 15.7
click at [86, 133] on link "Credit Report" at bounding box center [87, 135] width 147 height 19
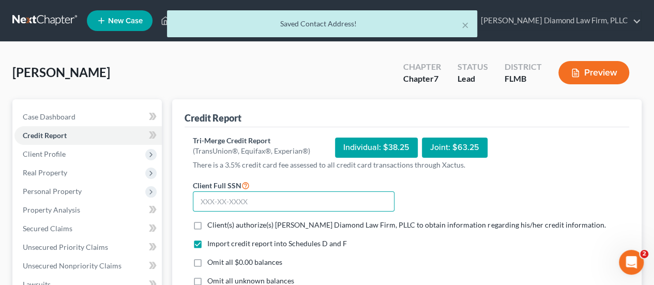
drag, startPoint x: 252, startPoint y: 203, endPoint x: 544, endPoint y: 241, distance: 293.6
click at [252, 203] on input "text" at bounding box center [294, 201] width 202 height 21
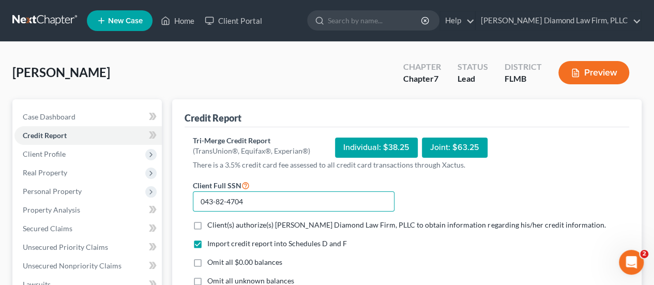
type input "043-82-4704"
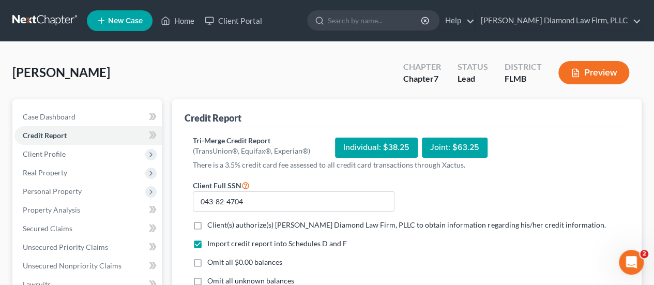
click at [409, 225] on span "Client(s) authorize(s) [PERSON_NAME] Diamond Law Firm, PLLC to obtain informati…" at bounding box center [406, 224] width 398 height 9
click at [218, 225] on input "Client(s) authorize(s) [PERSON_NAME] Diamond Law Firm, PLLC to obtain informati…" at bounding box center [215, 223] width 7 height 7
checkbox input "true"
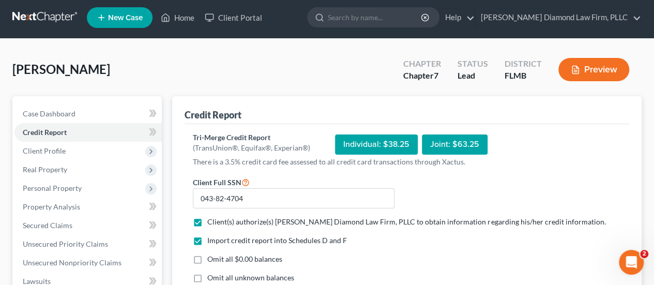
scroll to position [103, 0]
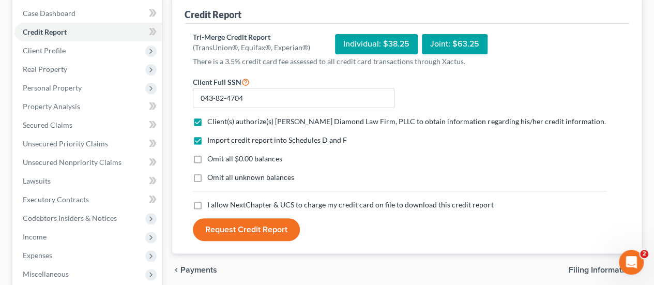
click at [319, 205] on span "I allow NextChapter & UCS to charge my credit card on file to download this cre…" at bounding box center [350, 204] width 286 height 9
click at [218, 205] on input "I allow NextChapter & UCS to charge my credit card on file to download this cre…" at bounding box center [215, 203] width 7 height 7
checkbox input "true"
click at [275, 233] on button "Request Credit Report" at bounding box center [246, 229] width 107 height 23
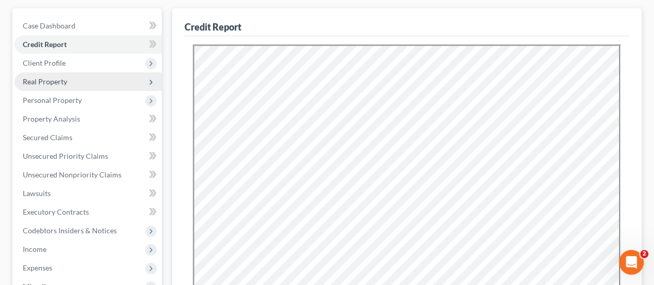
scroll to position [0, 0]
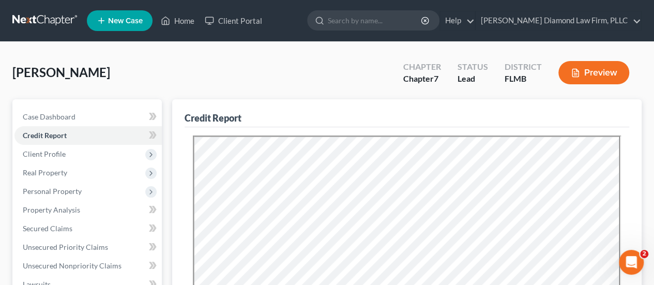
click at [118, 24] on span "New Case" at bounding box center [125, 21] width 35 height 8
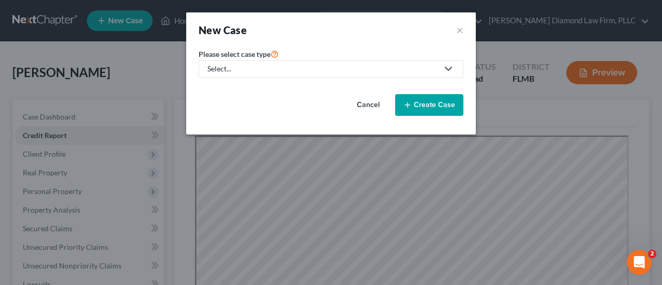
click at [280, 62] on link "Select..." at bounding box center [331, 69] width 265 height 18
click at [242, 93] on div "Bankruptcy" at bounding box center [229, 89] width 43 height 10
select select "15"
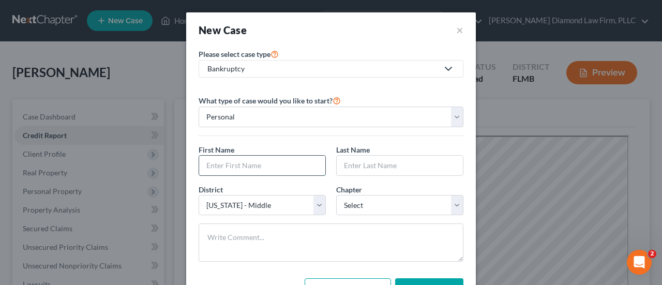
click at [261, 158] on input "text" at bounding box center [262, 166] width 126 height 20
type input "Christopher"
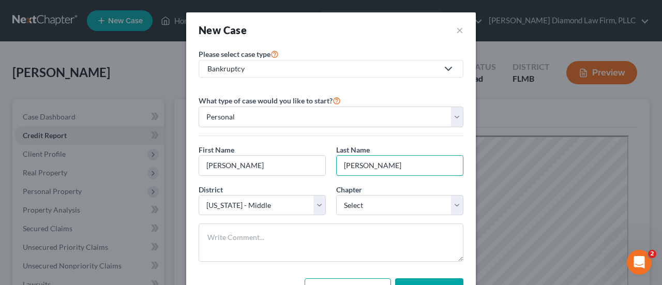
type input "Stallings"
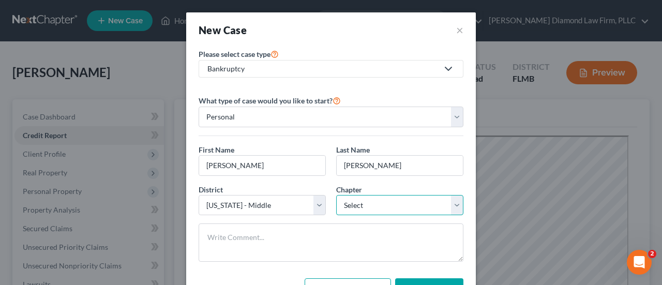
drag, startPoint x: 395, startPoint y: 202, endPoint x: 386, endPoint y: 195, distance: 11.1
click at [395, 202] on select "Select 7 11 12 13" at bounding box center [399, 205] width 127 height 21
select select "0"
click at [336, 195] on select "Select 7 11 12 13" at bounding box center [399, 205] width 127 height 21
click at [414, 279] on button "Create Case" at bounding box center [429, 289] width 68 height 22
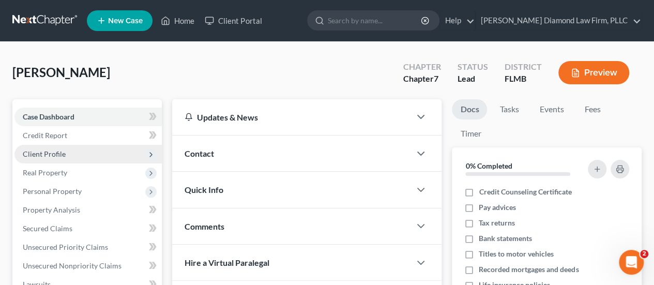
click at [98, 146] on span "Client Profile" at bounding box center [87, 154] width 147 height 19
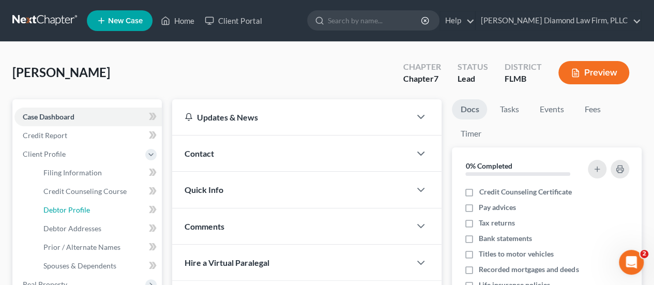
drag, startPoint x: 92, startPoint y: 206, endPoint x: 148, endPoint y: 199, distance: 56.3
click at [92, 206] on link "Debtor Profile" at bounding box center [98, 210] width 127 height 19
select select "0"
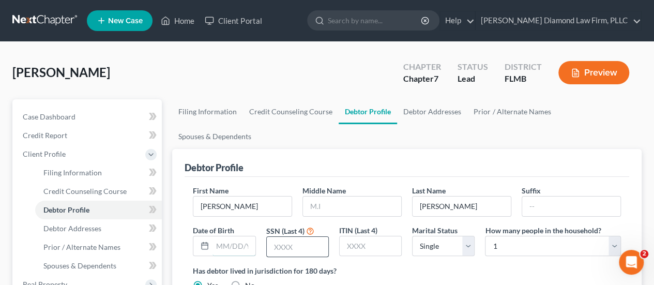
drag, startPoint x: 231, startPoint y: 219, endPoint x: 321, endPoint y: 217, distance: 89.5
click at [232, 236] on input "text" at bounding box center [234, 246] width 42 height 20
type input "02/26/1986"
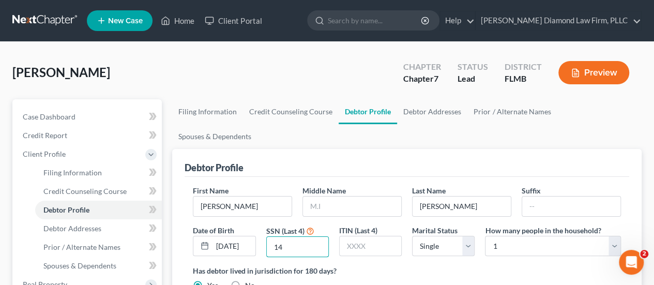
type input "1"
type input "3761"
click at [430, 113] on link "Debtor Addresses" at bounding box center [432, 111] width 70 height 25
select select "0"
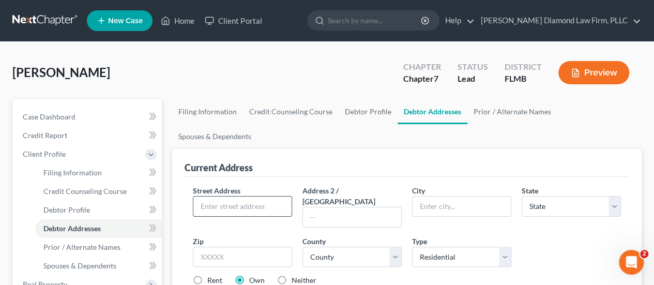
click at [263, 197] on input "text" at bounding box center [242, 207] width 98 height 20
type input "18330 Oxenham Ave"
type input "Spring Hill"
select select "9"
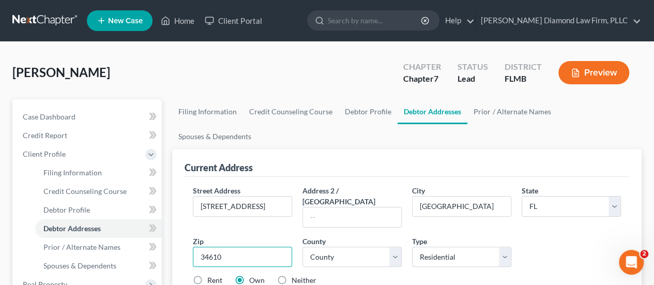
type input "34610"
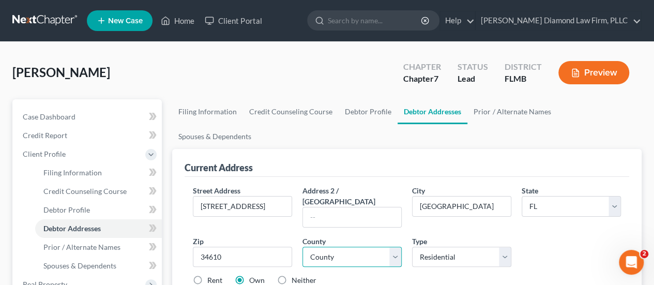
type input "Brooksville"
click at [365, 247] on select "County [GEOGRAPHIC_DATA] [GEOGRAPHIC_DATA] [GEOGRAPHIC_DATA] [GEOGRAPHIC_DATA] …" at bounding box center [352, 257] width 99 height 21
click at [327, 247] on select "County [GEOGRAPHIC_DATA] [GEOGRAPHIC_DATA] [GEOGRAPHIC_DATA] [GEOGRAPHIC_DATA] …" at bounding box center [352, 257] width 99 height 21
select select "25"
click at [303, 247] on select "County [GEOGRAPHIC_DATA] [GEOGRAPHIC_DATA] [GEOGRAPHIC_DATA] [GEOGRAPHIC_DATA] …" at bounding box center [352, 257] width 99 height 21
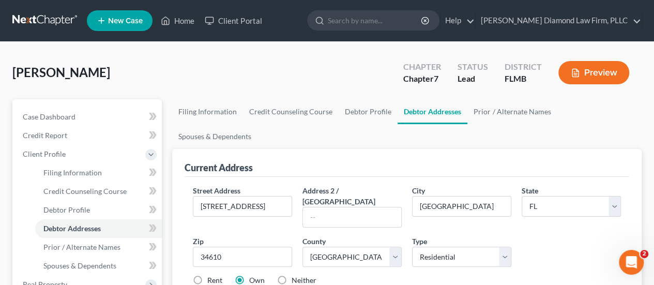
drag, startPoint x: 561, startPoint y: 277, endPoint x: 555, endPoint y: 267, distance: 10.9
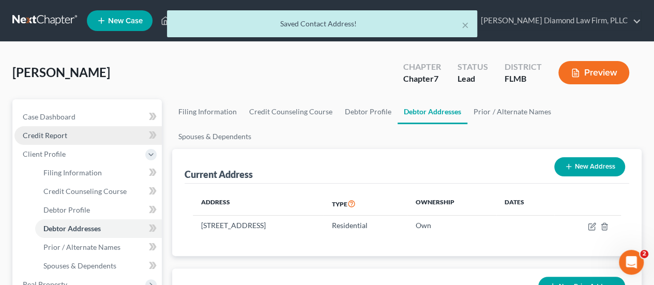
click at [52, 139] on link "Credit Report" at bounding box center [87, 135] width 147 height 19
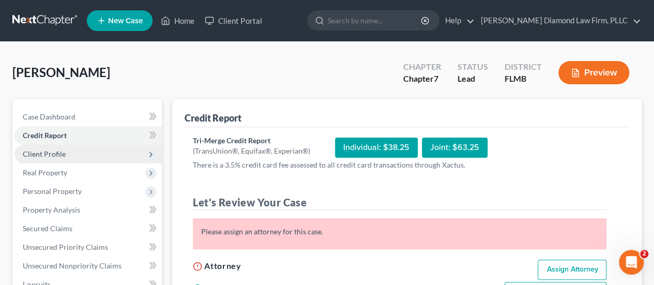
click at [76, 154] on span "Client Profile" at bounding box center [87, 154] width 147 height 19
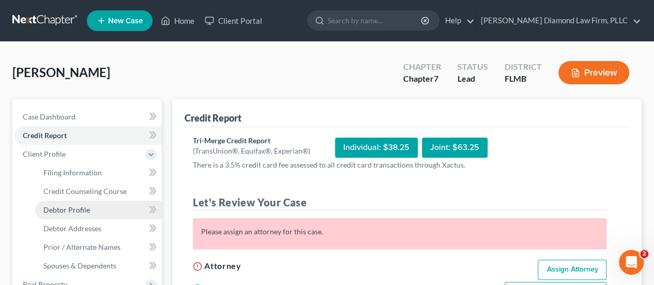
click at [64, 212] on span "Debtor Profile" at bounding box center [66, 209] width 47 height 9
select select "0"
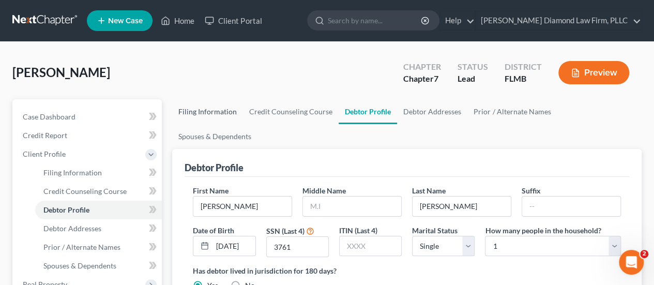
click at [208, 106] on link "Filing Information" at bounding box center [207, 111] width 71 height 25
select select "1"
select select "0"
select select "15"
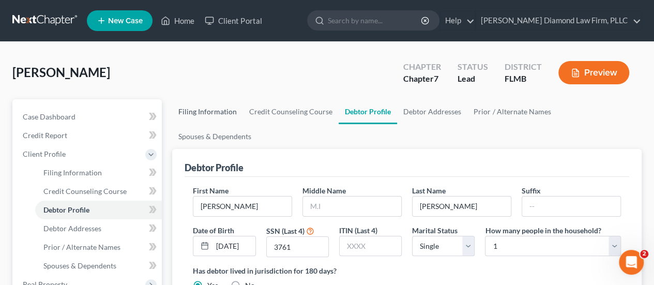
select select "9"
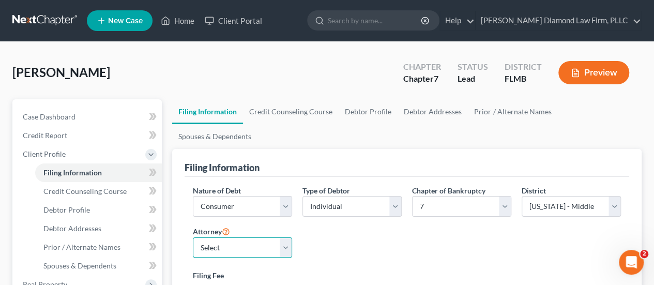
click at [272, 237] on select "Select [PERSON_NAME] - FLMB [PERSON_NAME] - FLSB [PERSON_NAME] - FLNB" at bounding box center [242, 247] width 99 height 21
select select "0"
click at [193, 237] on select "Select [PERSON_NAME] - FLMB [PERSON_NAME] - FLSB [PERSON_NAME] - FLNB" at bounding box center [242, 247] width 99 height 21
click at [452, 270] on label "Filing Fee" at bounding box center [407, 275] width 428 height 11
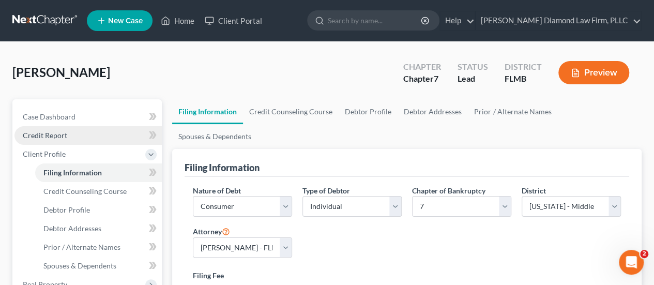
click at [113, 143] on link "Credit Report" at bounding box center [87, 135] width 147 height 19
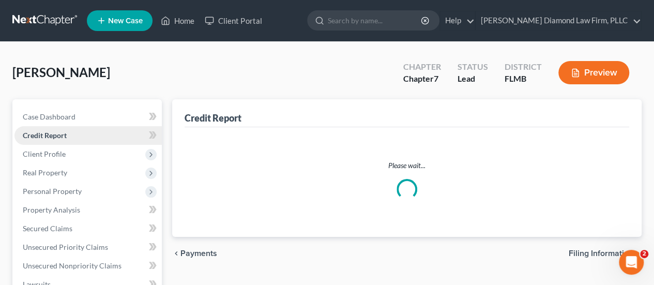
click at [116, 134] on link "Credit Report" at bounding box center [87, 135] width 147 height 19
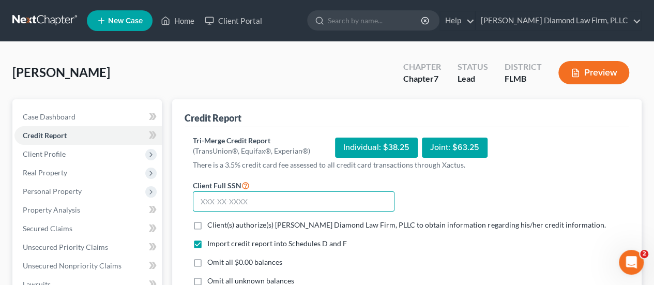
click at [246, 204] on input "text" at bounding box center [294, 201] width 202 height 21
click at [321, 195] on input "text" at bounding box center [294, 201] width 202 height 21
paste input "589-52-3761"
type input "589-52-3761"
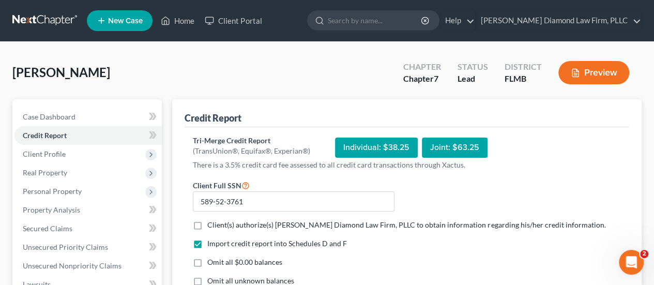
click at [291, 226] on span "Client(s) authorize(s) [PERSON_NAME] Diamond Law Firm, PLLC to obtain informati…" at bounding box center [406, 224] width 398 height 9
click at [218, 226] on input "Client(s) authorize(s) [PERSON_NAME] Diamond Law Firm, PLLC to obtain informati…" at bounding box center [215, 223] width 7 height 7
checkbox input "true"
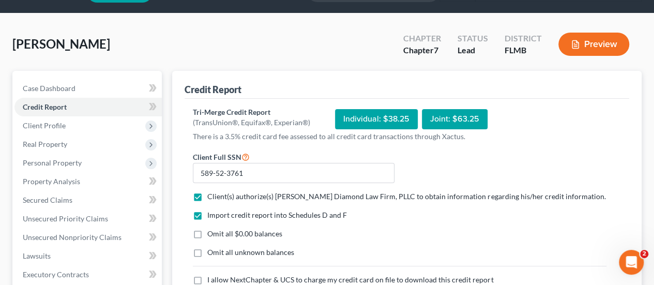
scroll to position [52, 0]
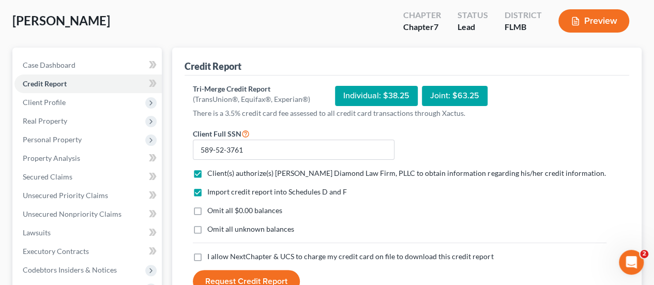
click at [316, 255] on span "I allow NextChapter & UCS to charge my credit card on file to download this cre…" at bounding box center [350, 256] width 286 height 9
click at [218, 255] on input "I allow NextChapter & UCS to charge my credit card on file to download this cre…" at bounding box center [215, 254] width 7 height 7
checkbox input "true"
click at [276, 275] on button "Request Credit Report" at bounding box center [246, 281] width 107 height 23
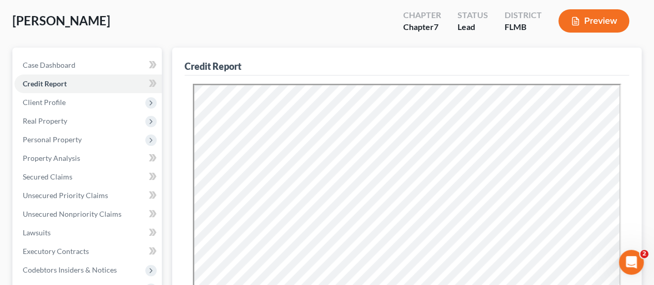
scroll to position [0, 0]
